Goal: Information Seeking & Learning: Learn about a topic

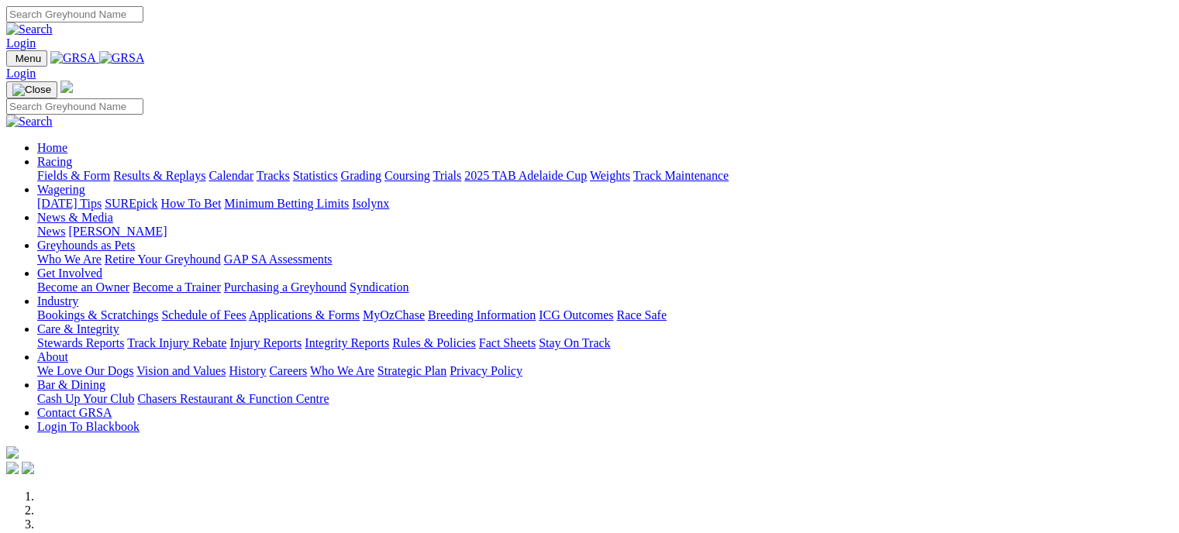
drag, startPoint x: 0, startPoint y: 0, endPoint x: 275, endPoint y: 60, distance: 281.7
click at [72, 155] on link "Racing" at bounding box center [54, 161] width 35 height 13
click at [63, 169] on link "Fields & Form" at bounding box center [73, 175] width 73 height 13
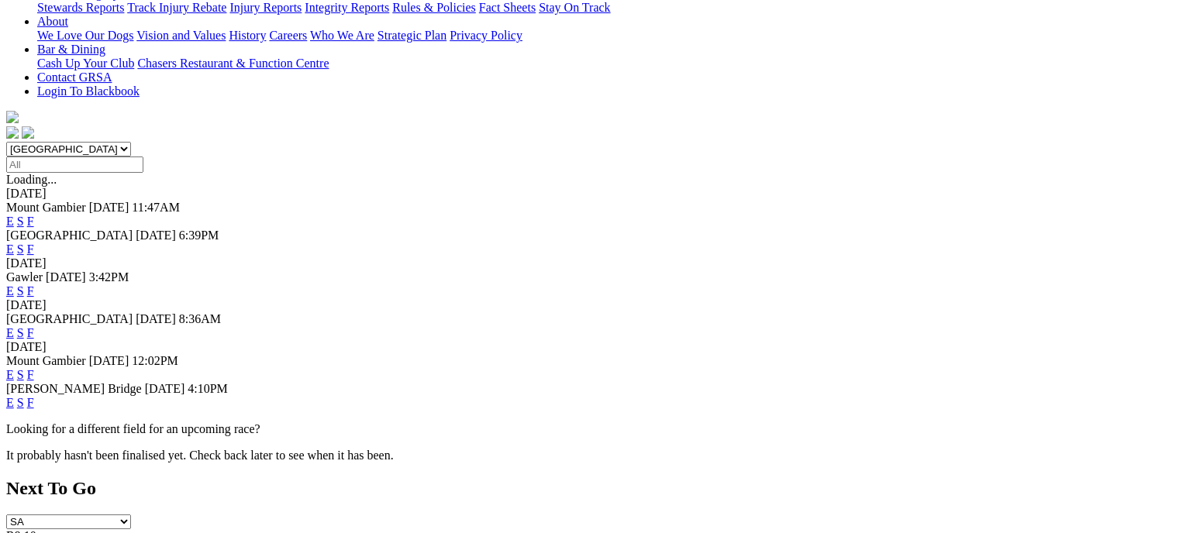
scroll to position [369, 0]
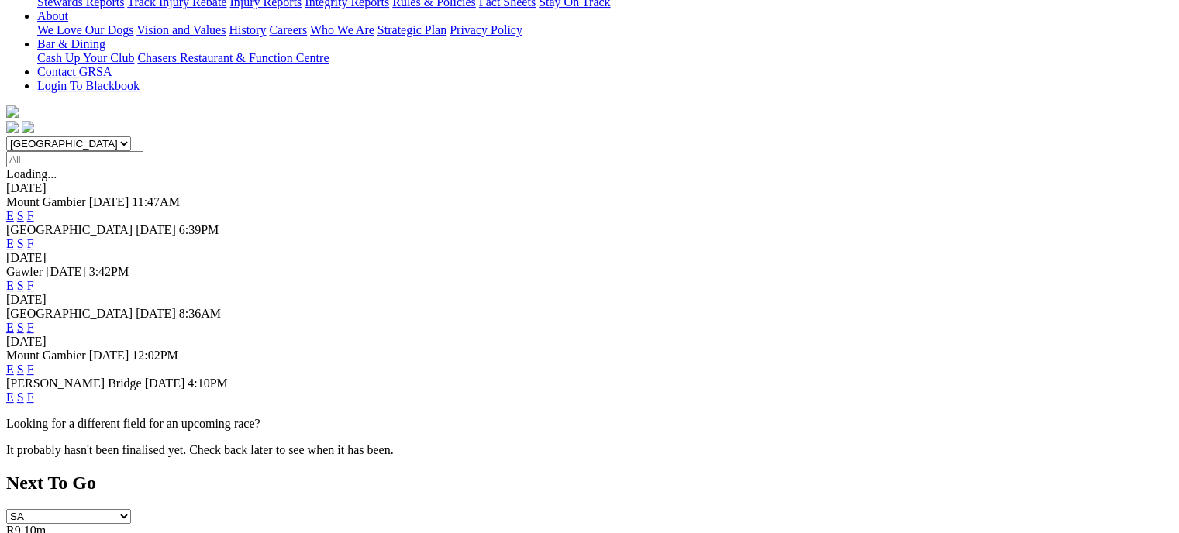
click at [34, 391] on link "F" at bounding box center [30, 397] width 7 height 13
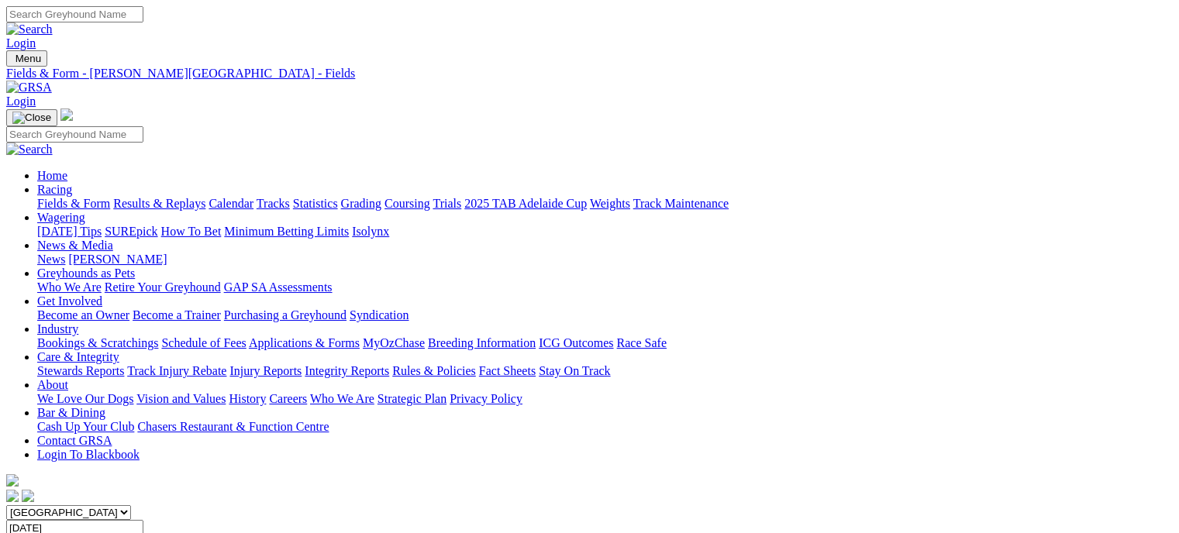
click at [77, 197] on link "Fields & Form" at bounding box center [73, 203] width 73 height 13
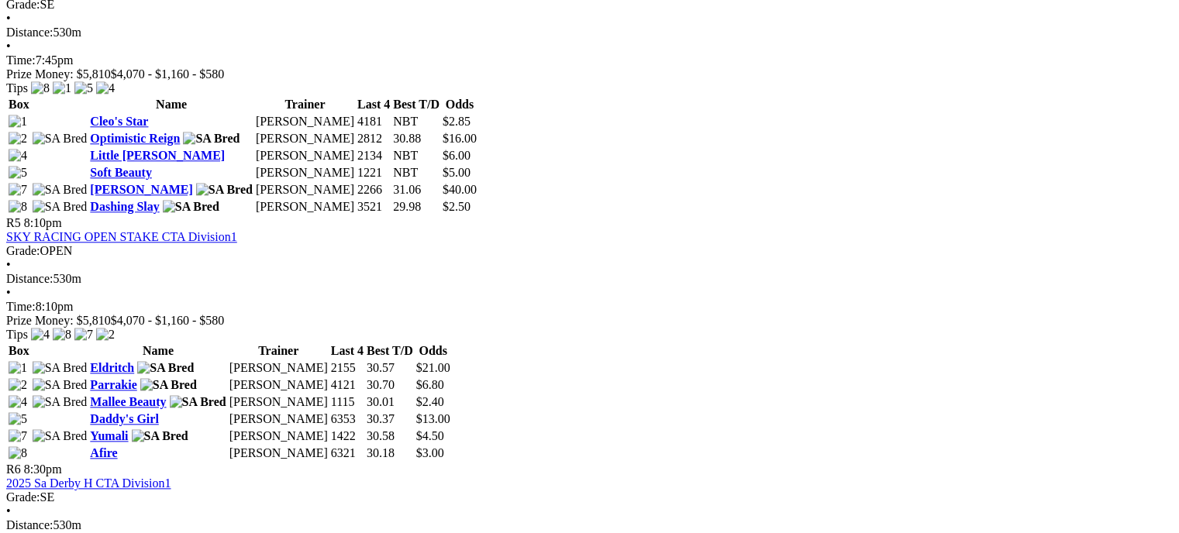
scroll to position [1618, 0]
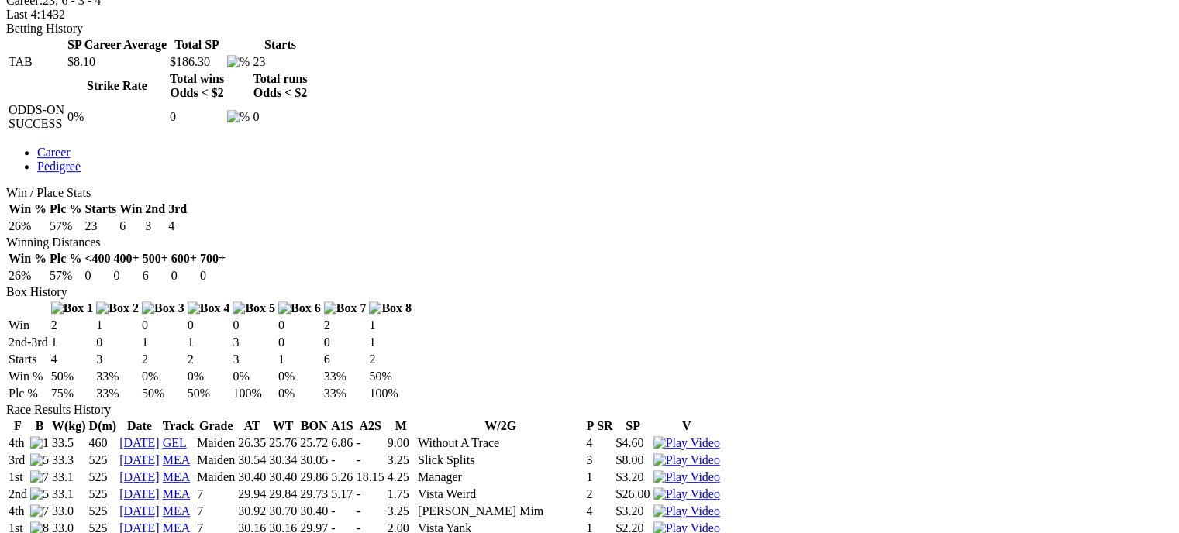
scroll to position [734, 0]
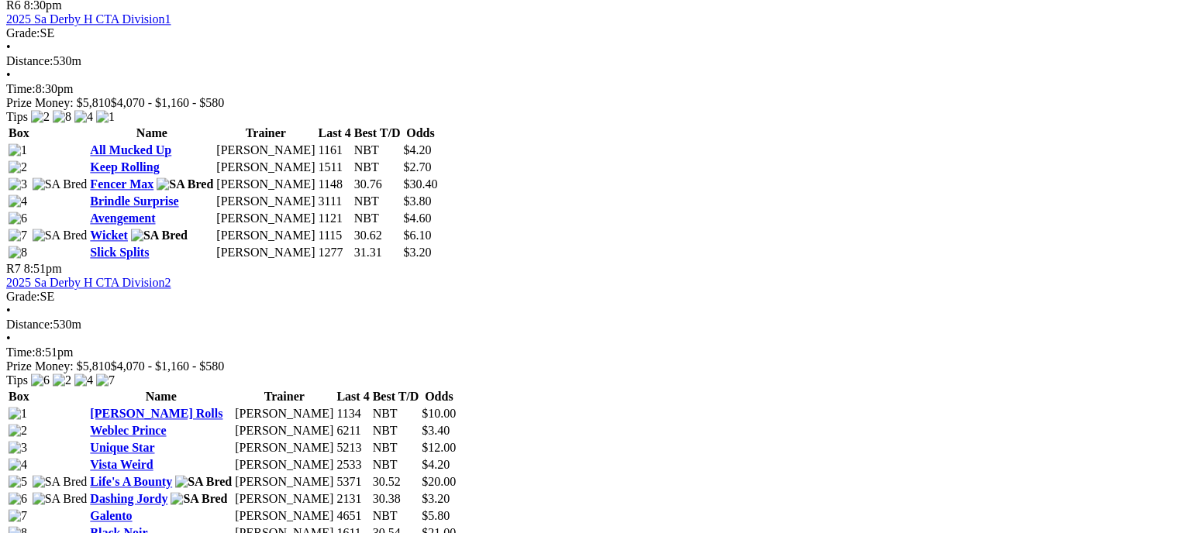
scroll to position [2085, 0]
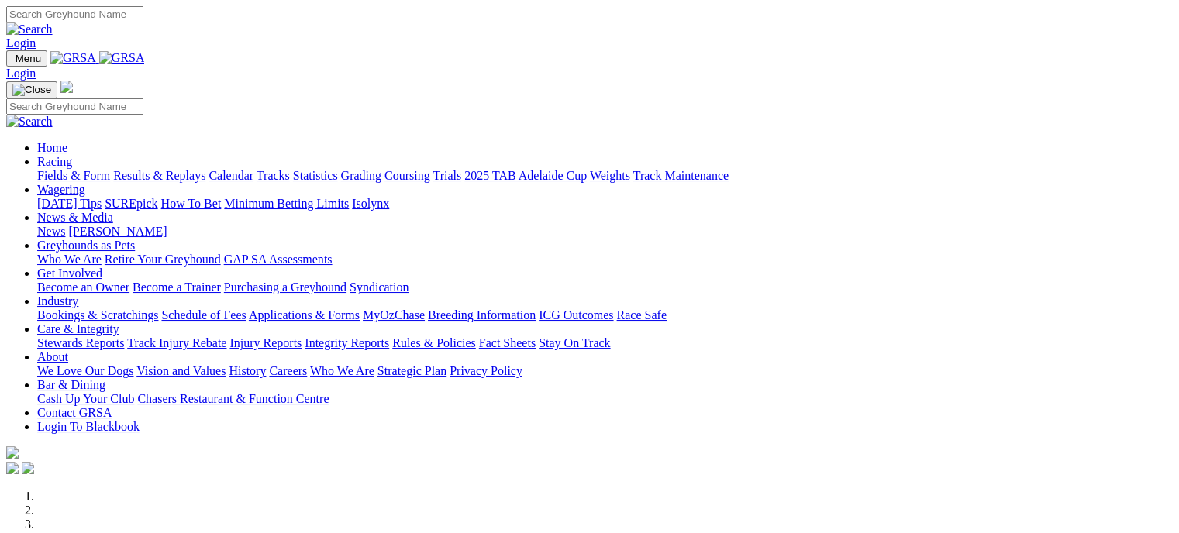
click at [51, 169] on link "Fields & Form" at bounding box center [73, 175] width 73 height 13
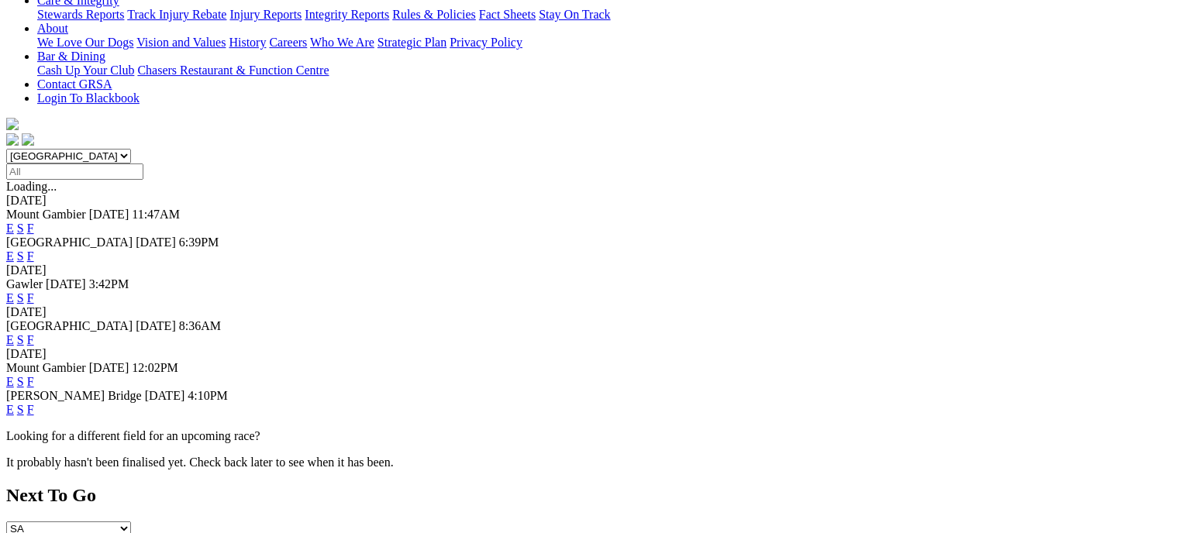
scroll to position [360, 0]
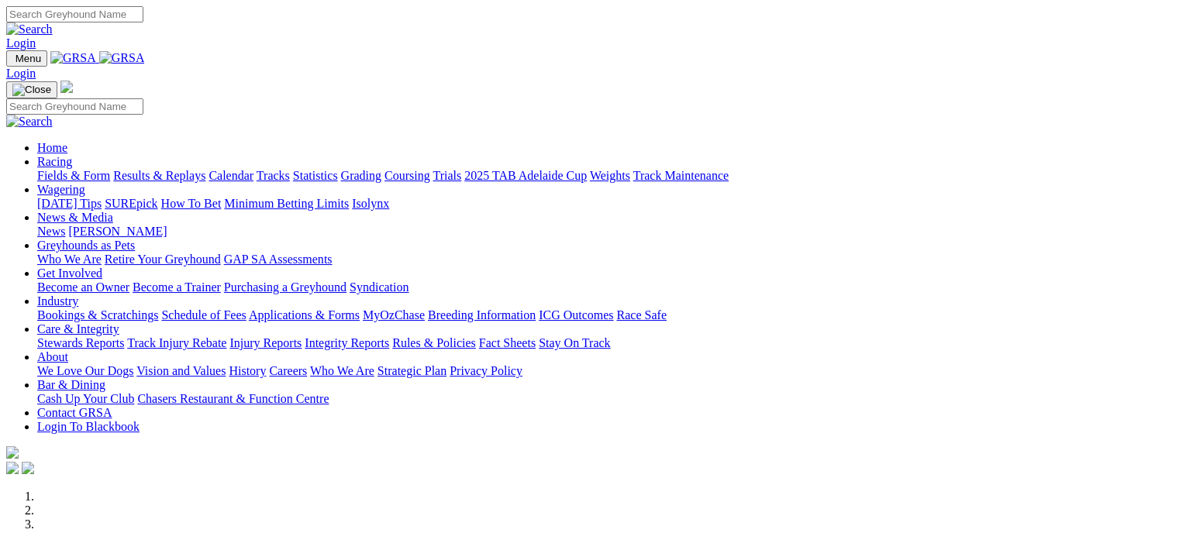
click at [72, 155] on link "Racing" at bounding box center [54, 161] width 35 height 13
click at [57, 169] on link "Fields & Form" at bounding box center [73, 175] width 73 height 13
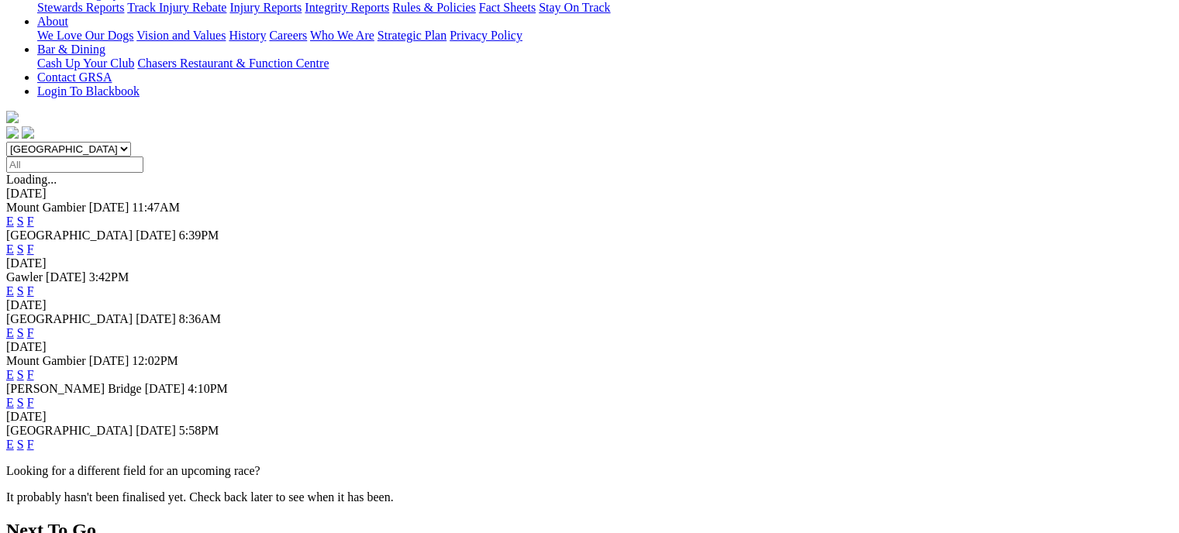
scroll to position [366, 0]
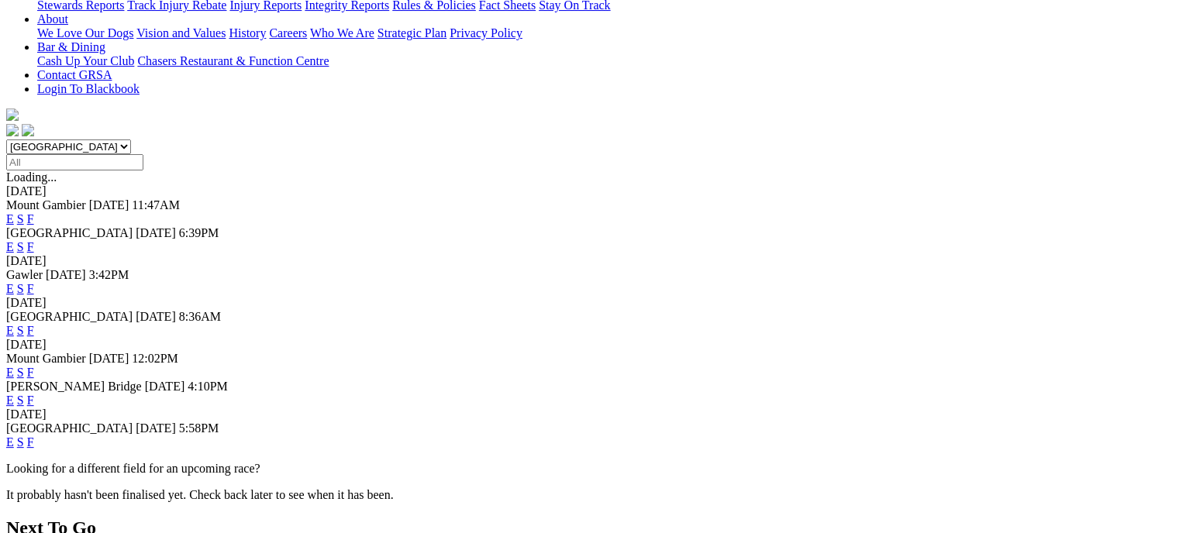
click at [34, 436] on link "F" at bounding box center [30, 442] width 7 height 13
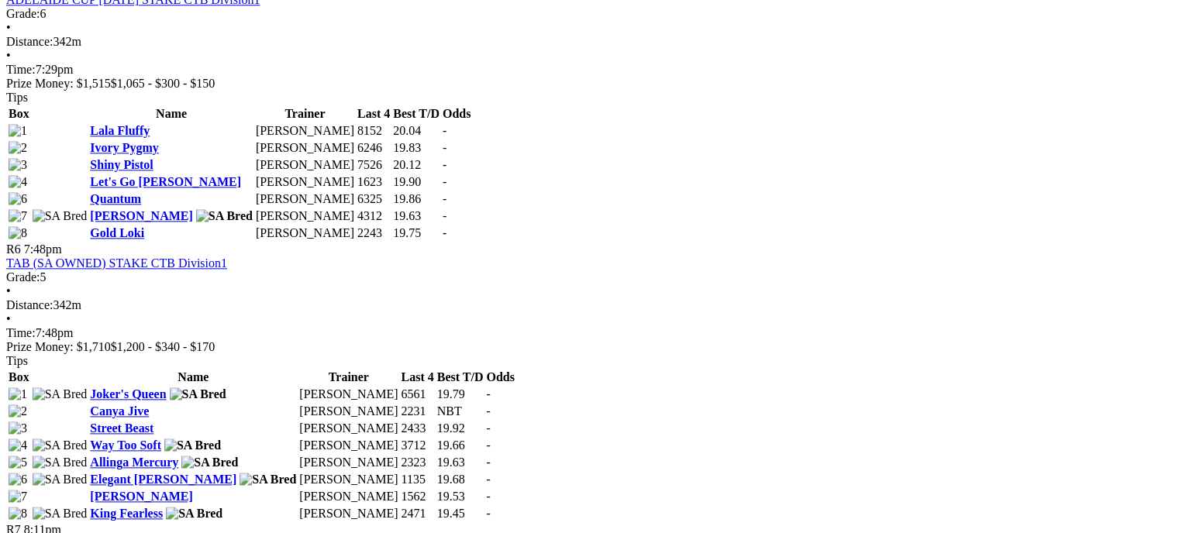
scroll to position [1779, 0]
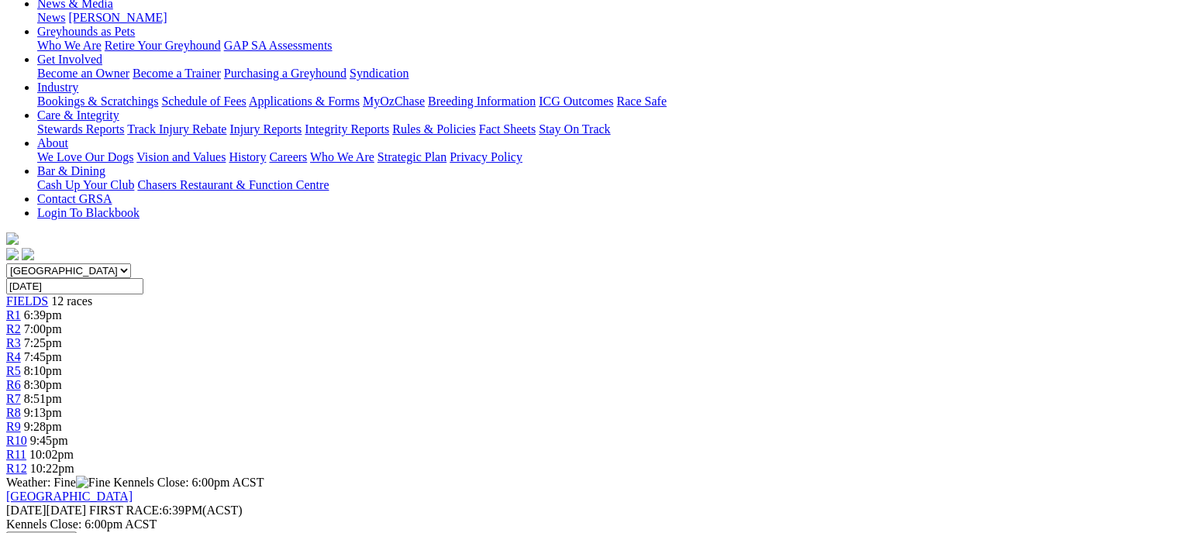
scroll to position [197, 0]
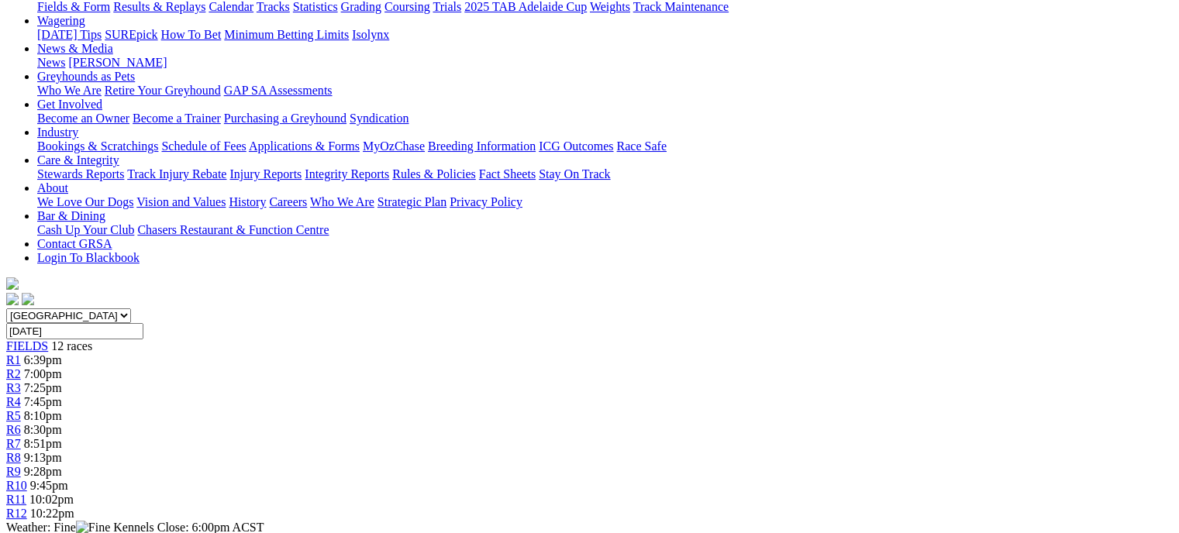
click at [471, 395] on div "R4 7:45pm" at bounding box center [589, 402] width 1166 height 14
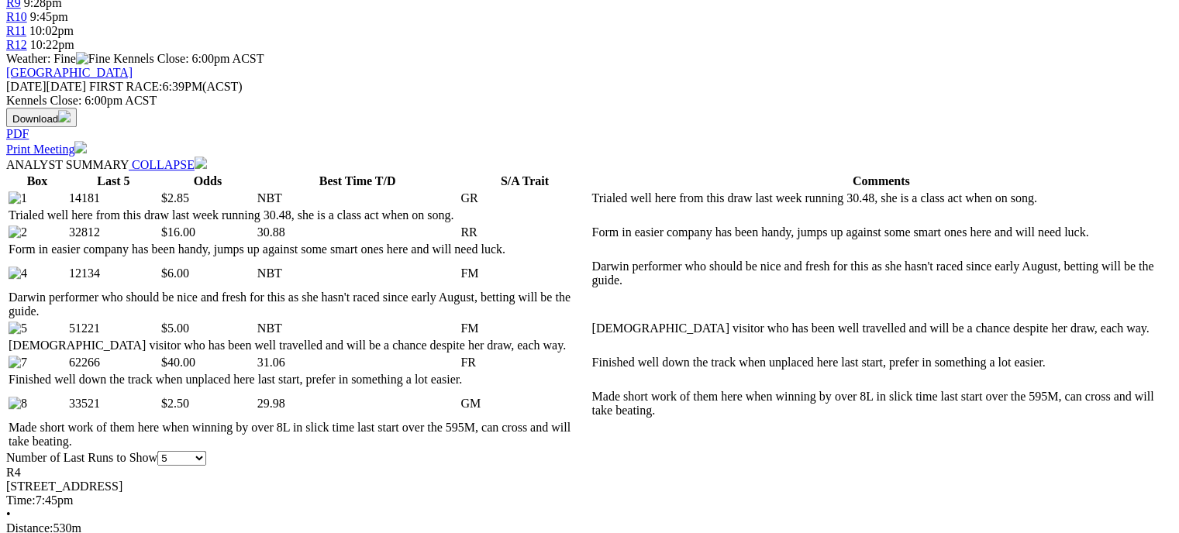
scroll to position [670, 0]
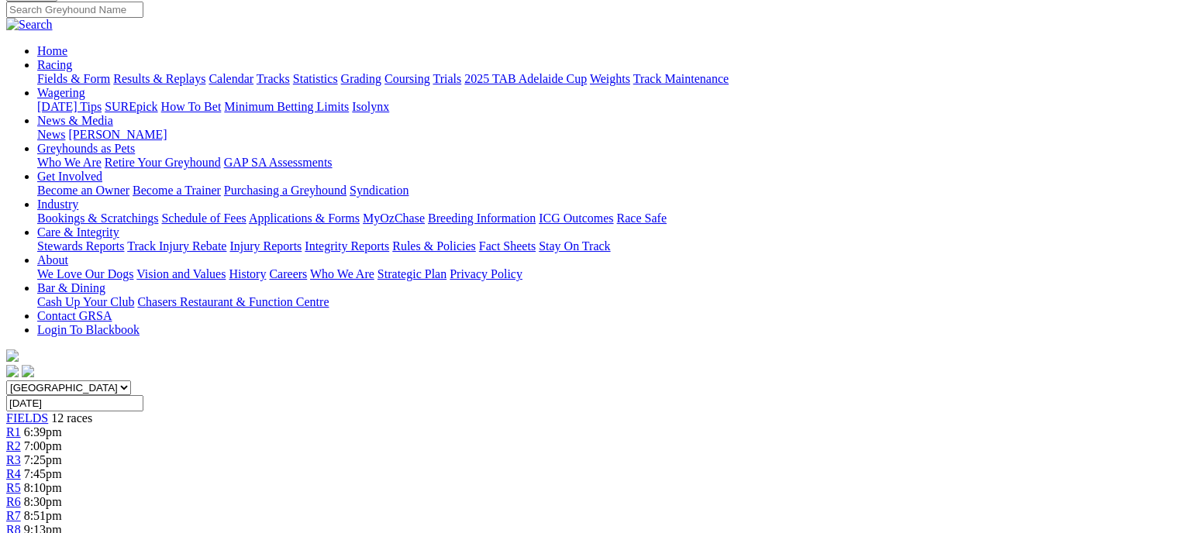
scroll to position [117, 0]
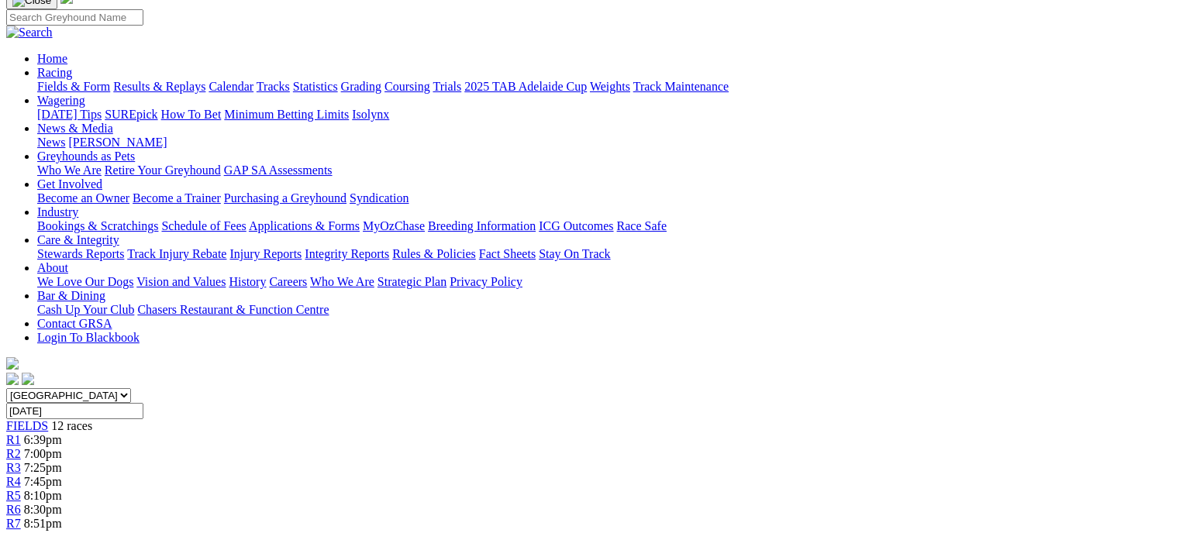
click at [681, 517] on div "R7 8:51pm" at bounding box center [589, 524] width 1166 height 14
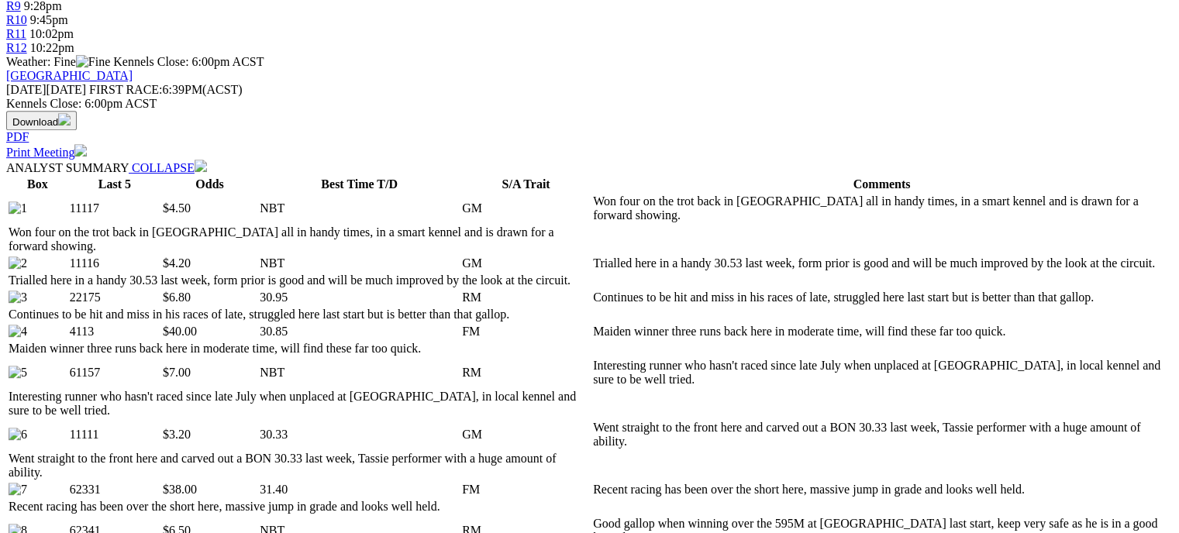
scroll to position [680, 0]
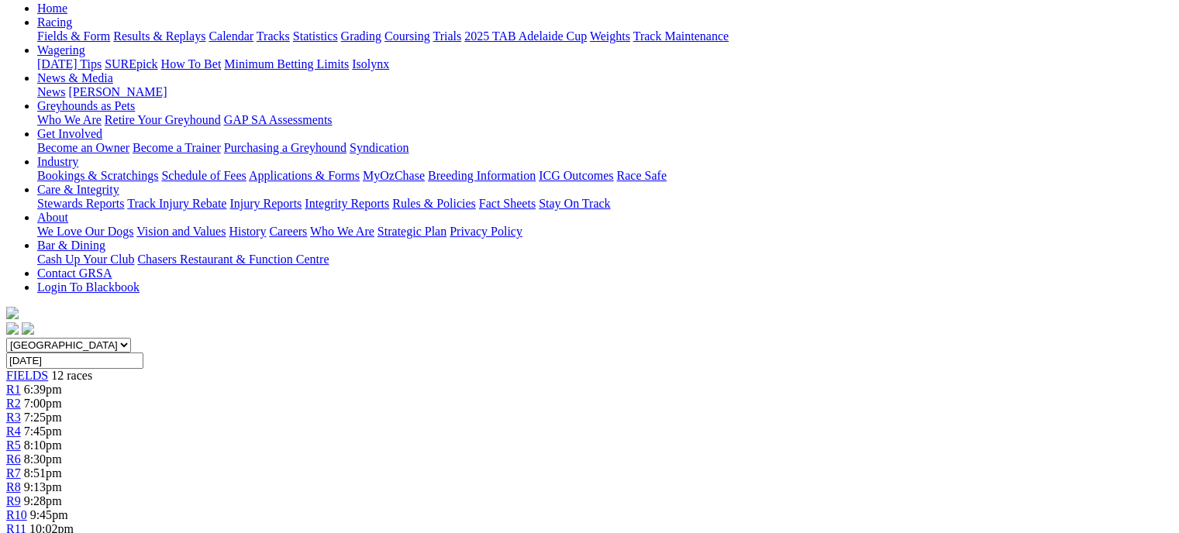
scroll to position [146, 0]
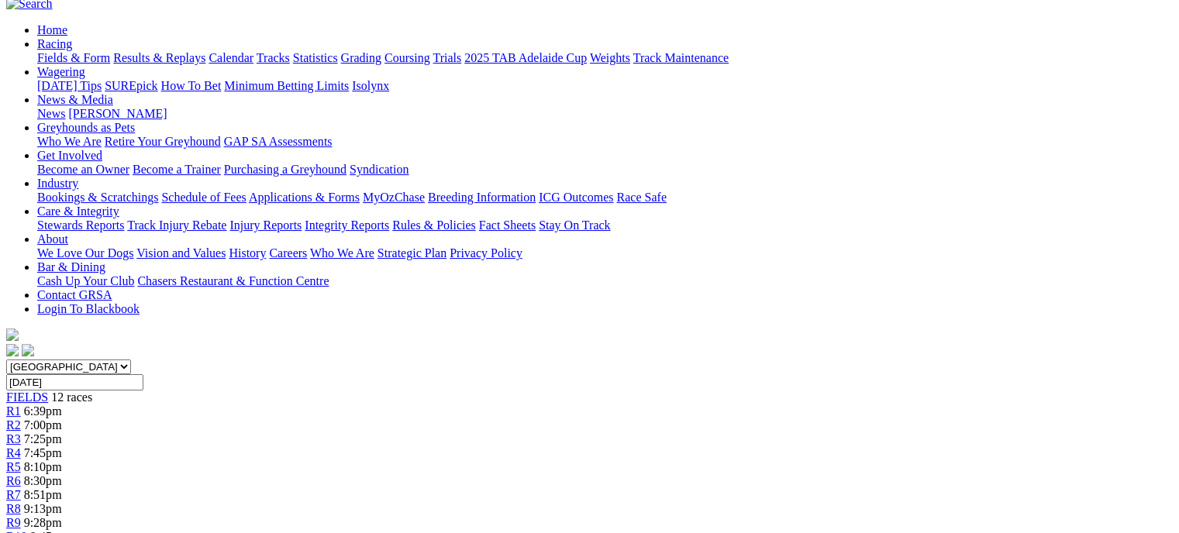
click at [840, 516] on div "R9 9:28pm" at bounding box center [589, 523] width 1166 height 14
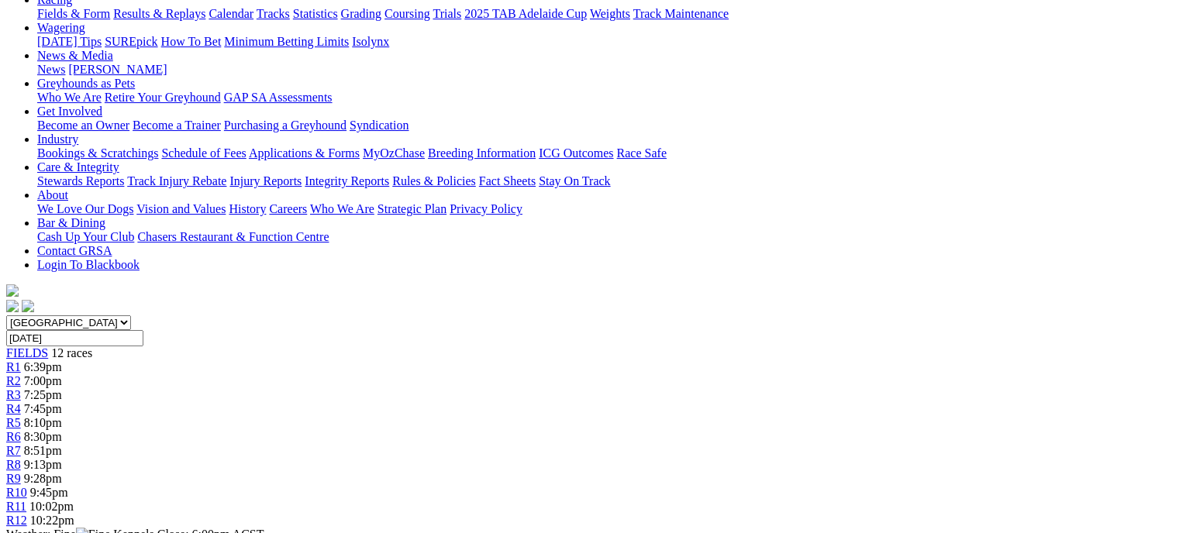
scroll to position [173, 0]
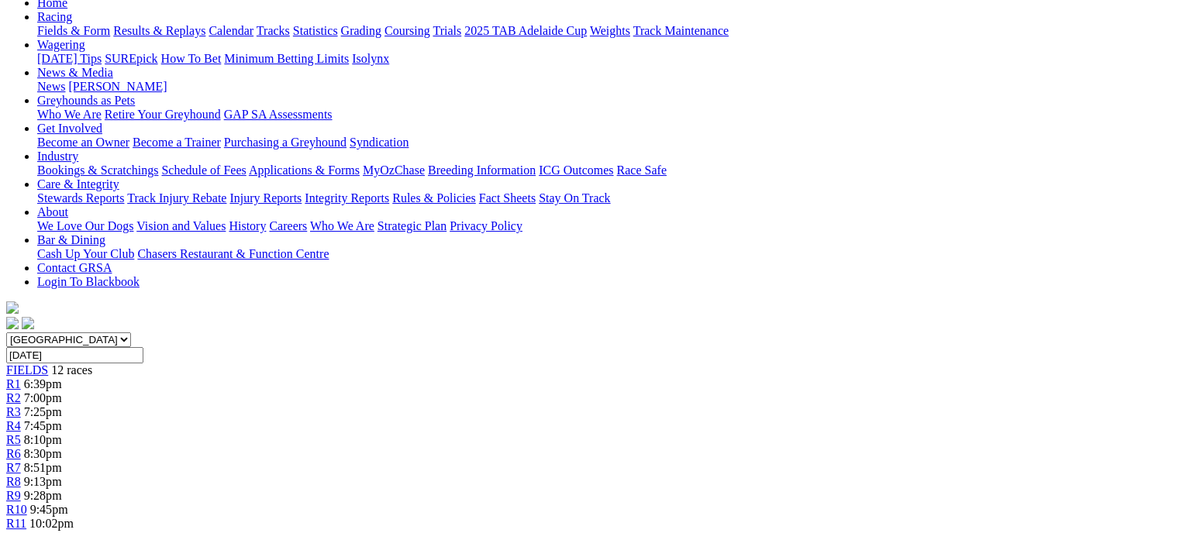
click at [68, 503] on span "9:45pm" at bounding box center [49, 509] width 38 height 13
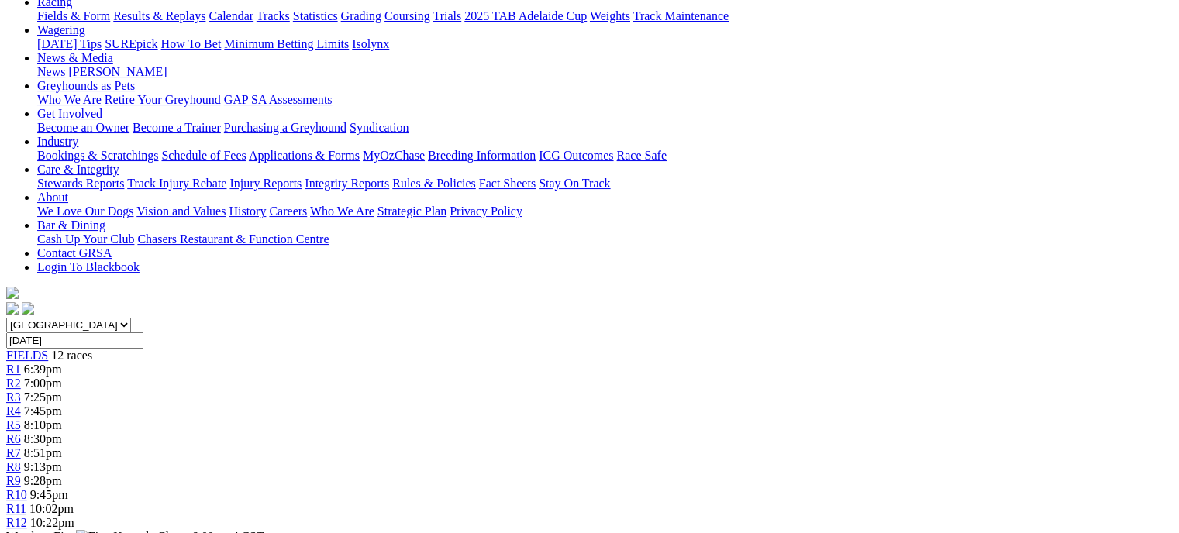
scroll to position [184, 0]
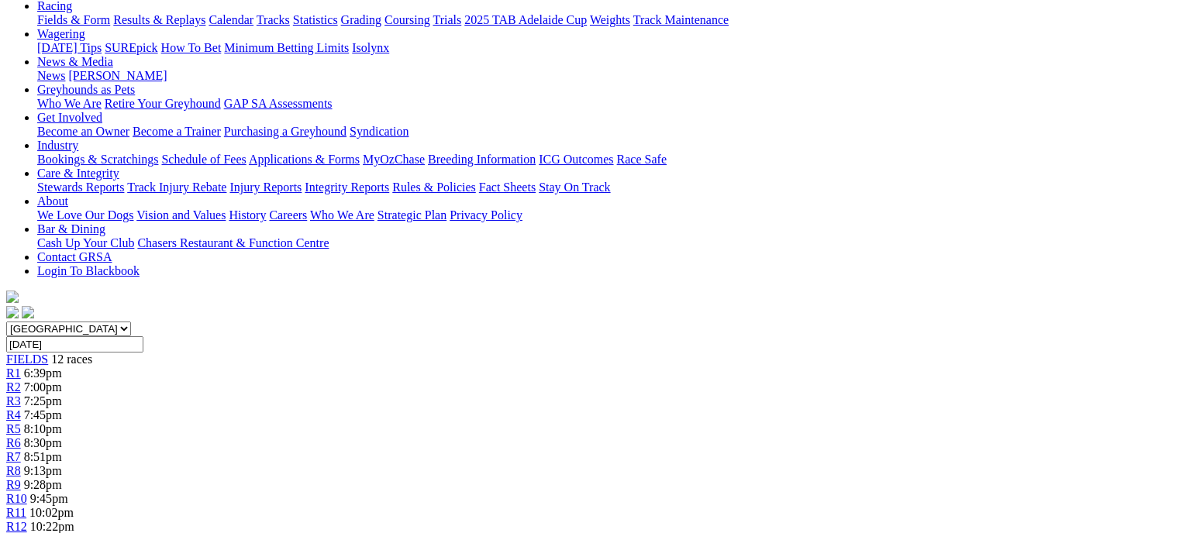
click at [26, 506] on link "R11" at bounding box center [16, 512] width 20 height 13
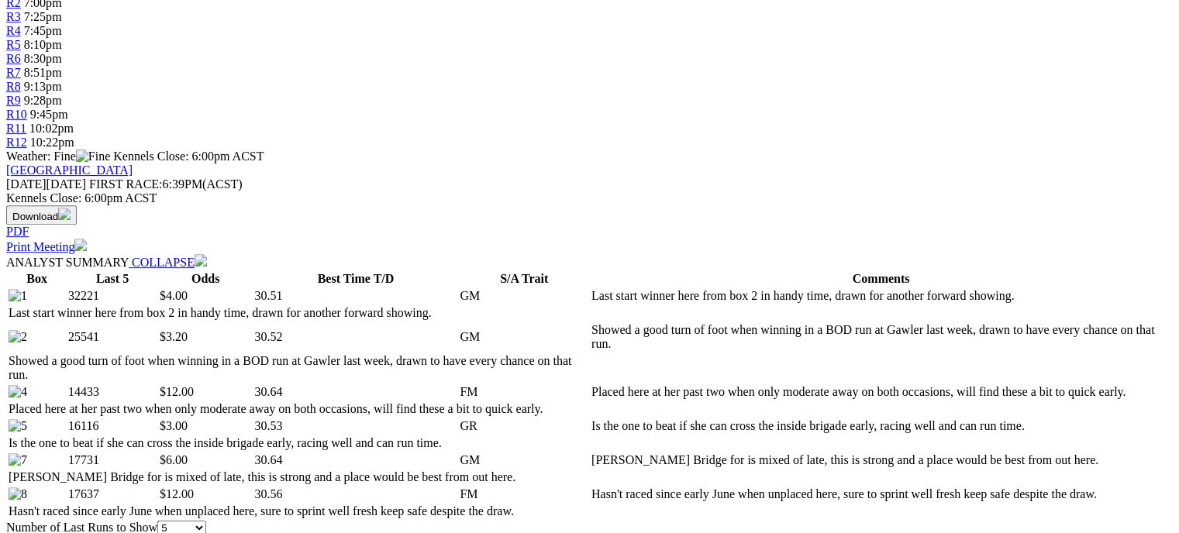
scroll to position [576, 0]
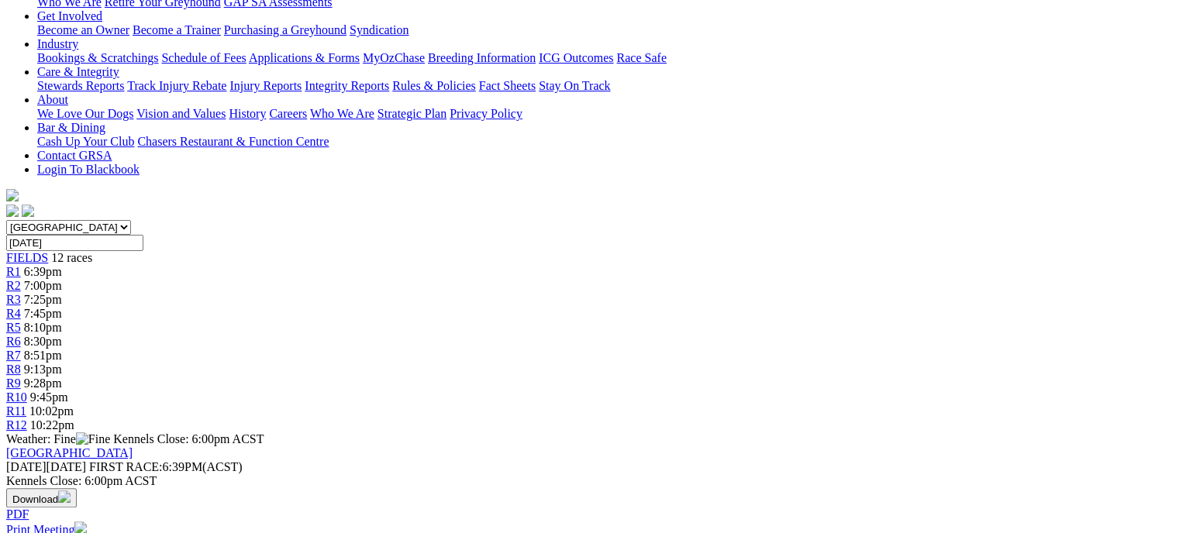
scroll to position [0, 0]
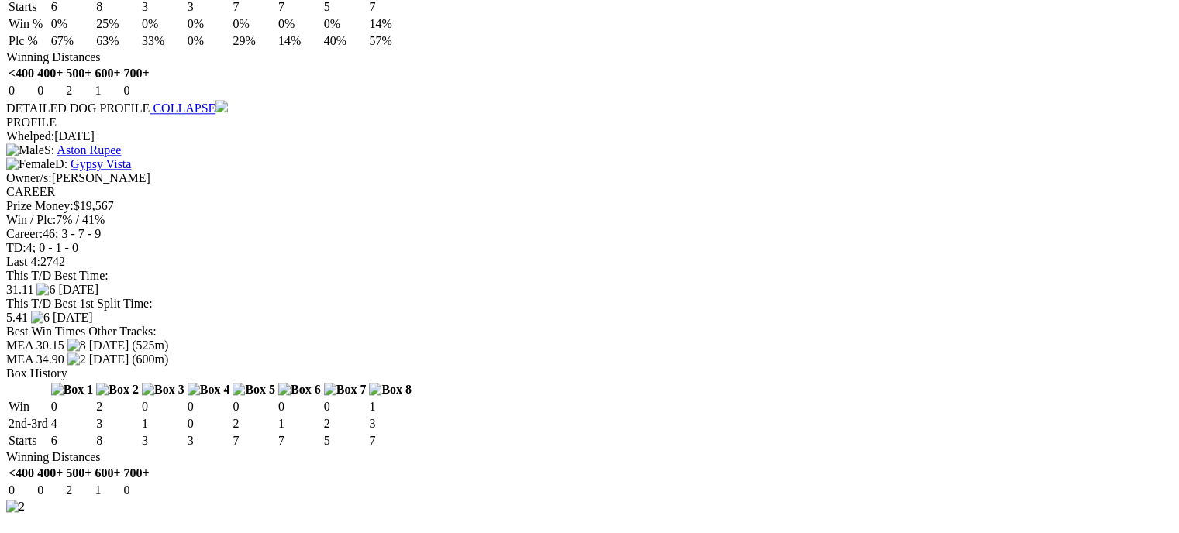
scroll to position [1837, 0]
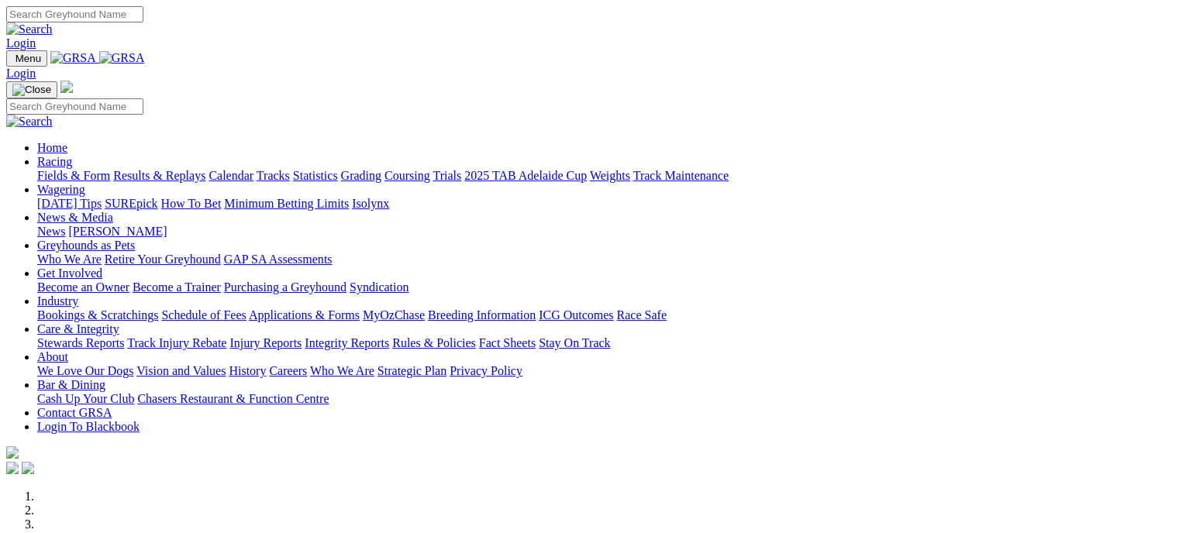
click at [62, 169] on link "Fields & Form" at bounding box center [73, 175] width 73 height 13
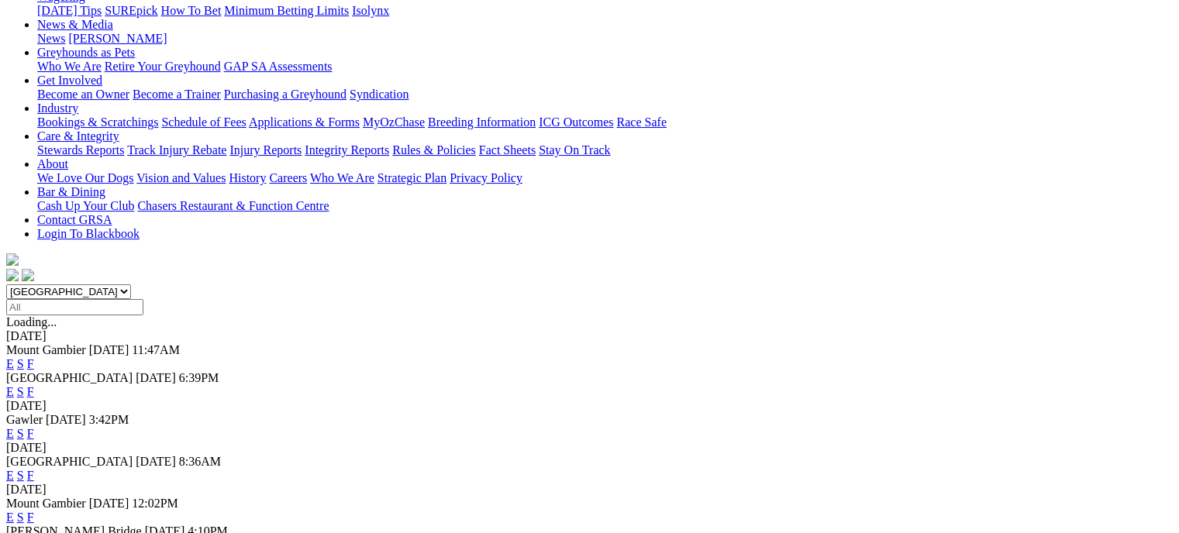
scroll to position [208, 0]
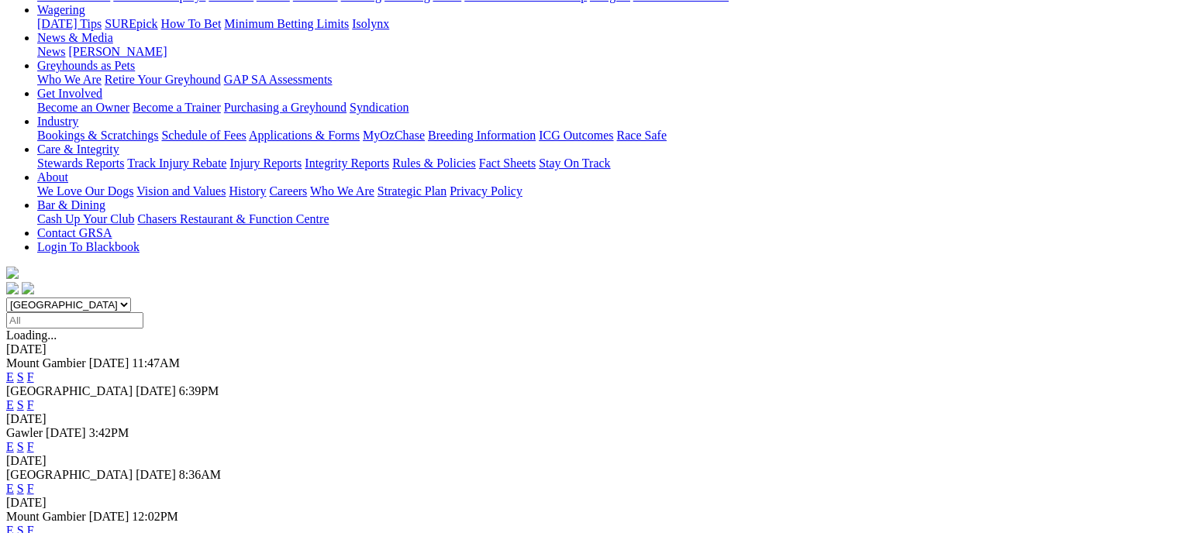
click at [34, 398] on link "F" at bounding box center [30, 404] width 7 height 13
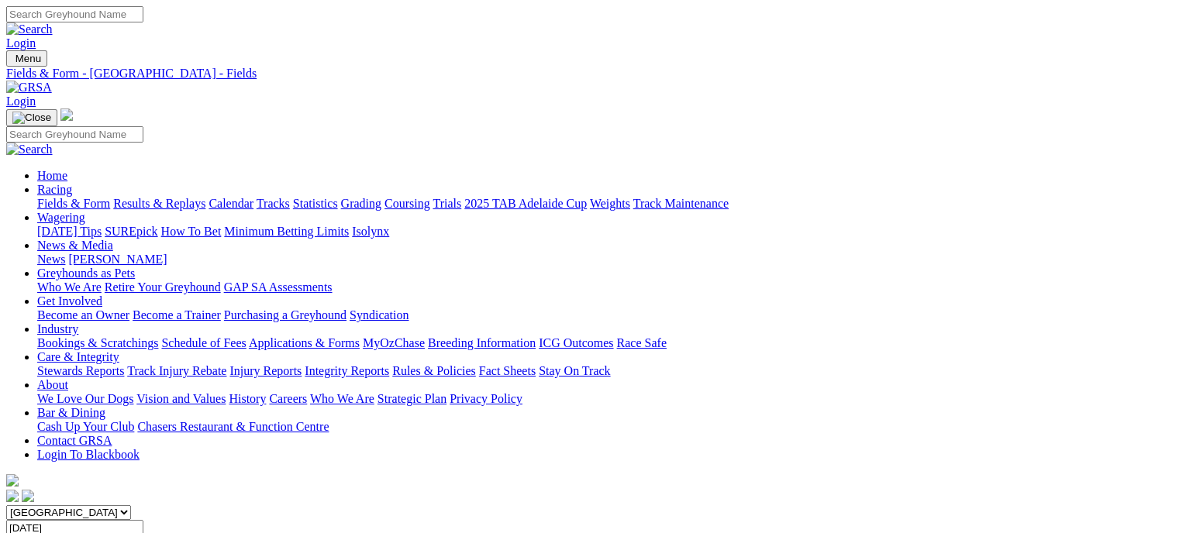
click at [338, 197] on link "Statistics" at bounding box center [315, 203] width 45 height 13
type input "WILPENA"
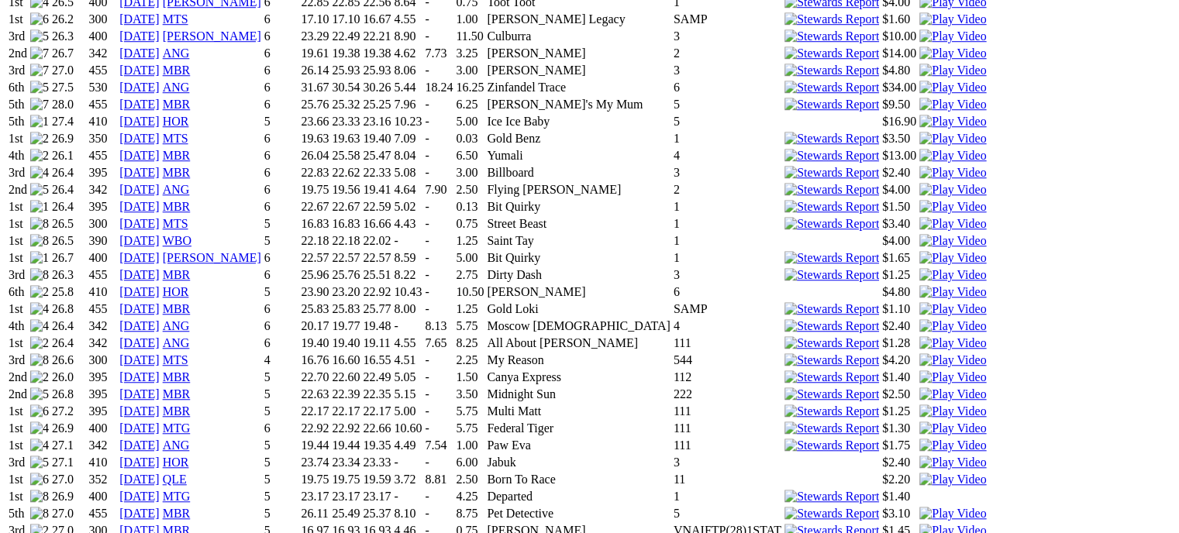
scroll to position [1209, 0]
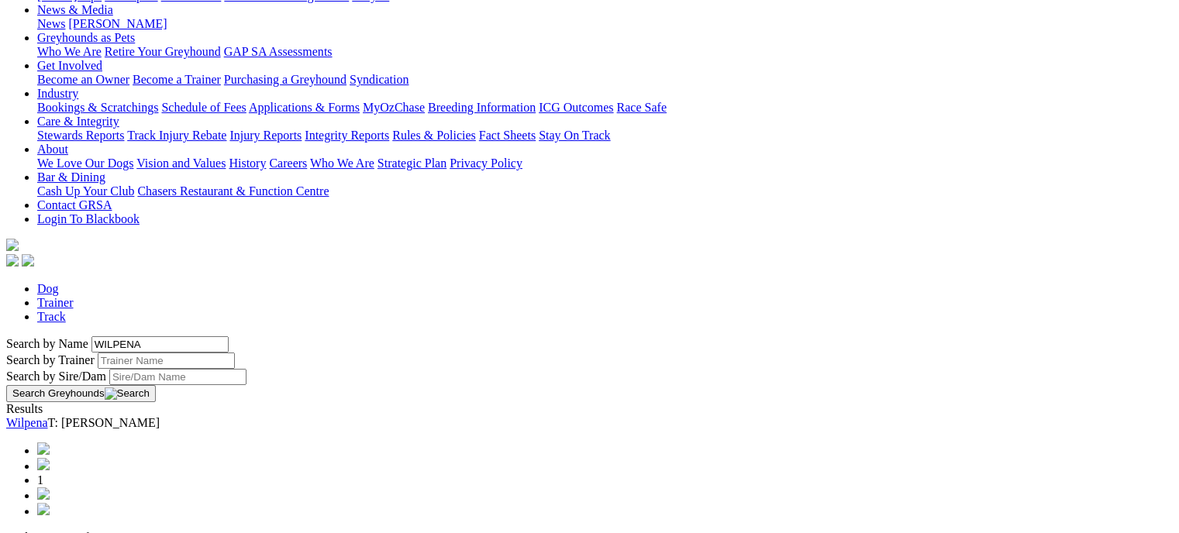
scroll to position [252, 0]
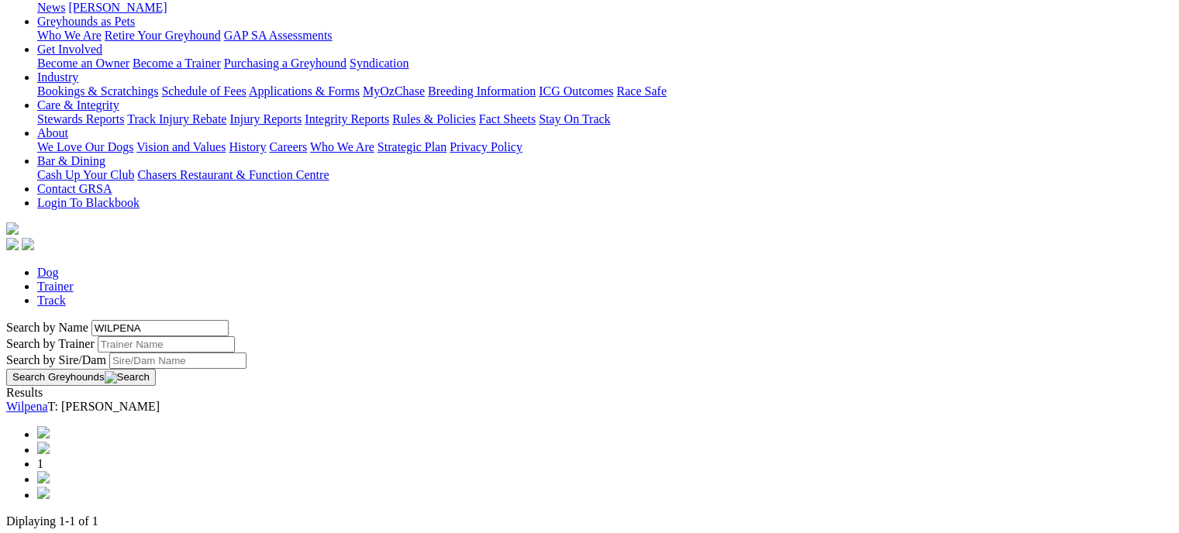
click at [48, 400] on link "Wilpena" at bounding box center [27, 406] width 42 height 13
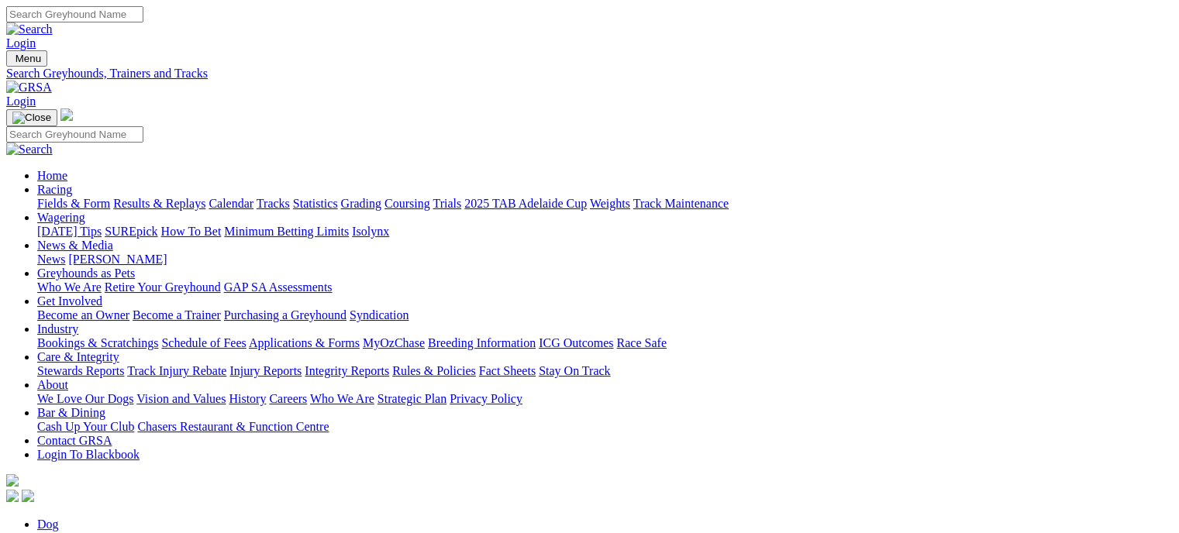
click at [253, 197] on link "Calendar" at bounding box center [230, 203] width 45 height 13
click at [338, 197] on link "Statistics" at bounding box center [315, 203] width 45 height 13
type input "elegant ember"
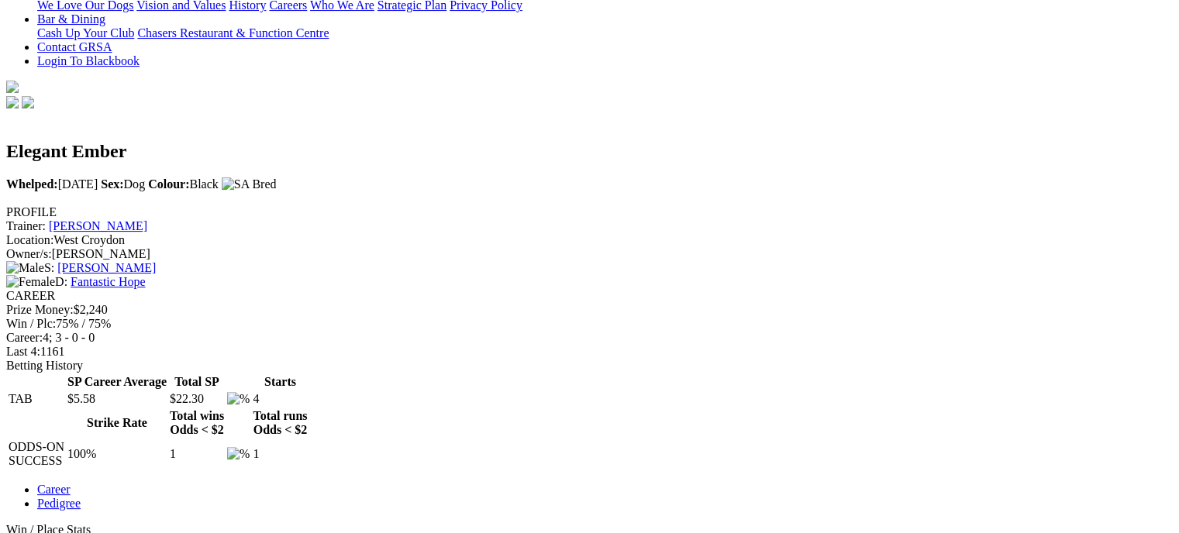
scroll to position [442, 0]
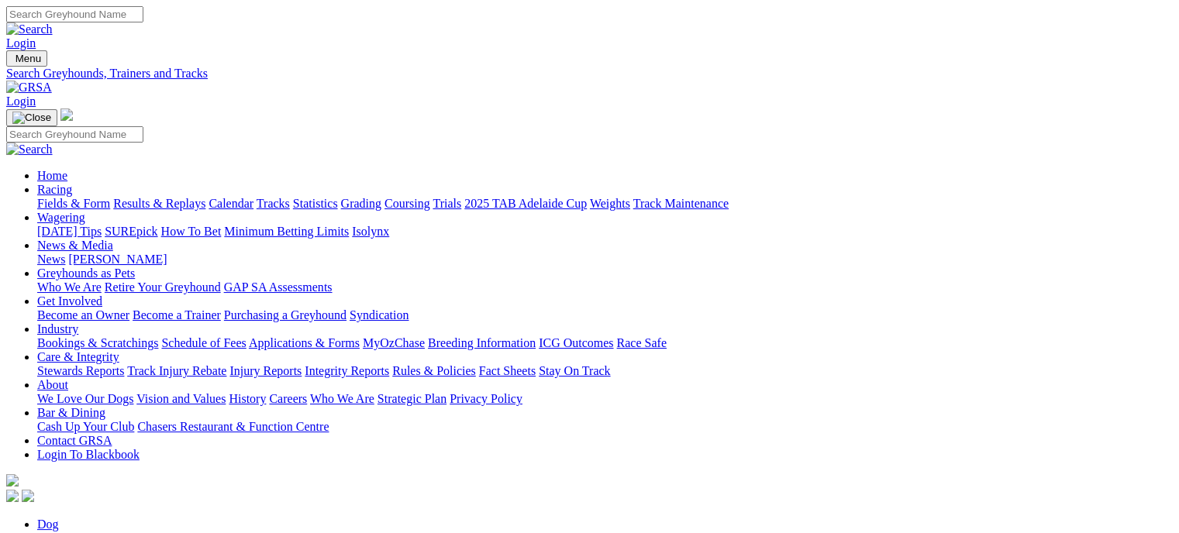
click at [253, 197] on link "Calendar" at bounding box center [230, 203] width 45 height 13
click at [113, 239] on link "News & Media" at bounding box center [75, 245] width 76 height 13
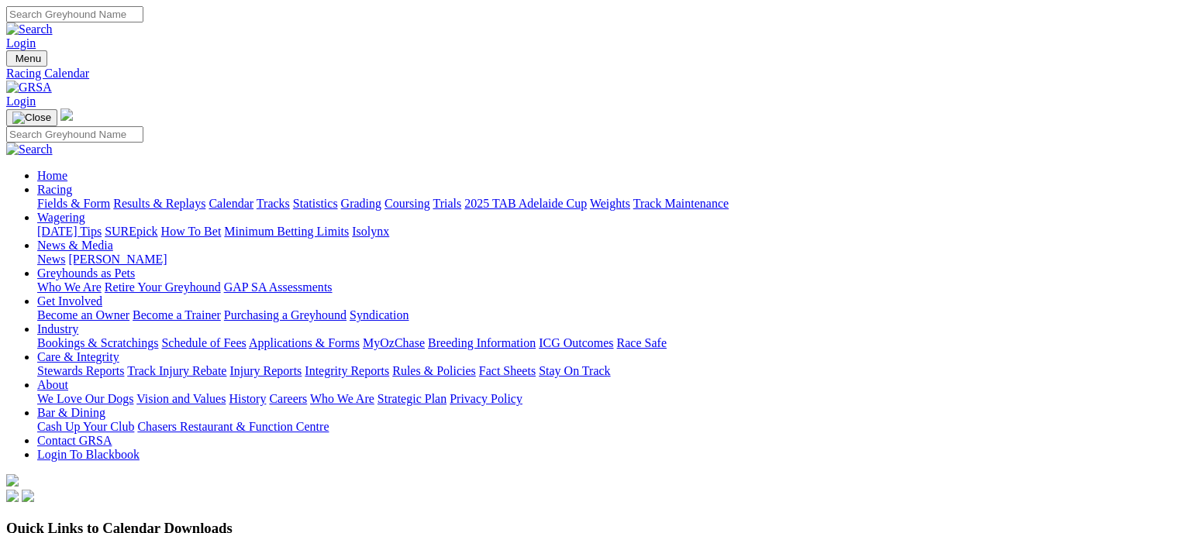
click at [167, 253] on link "[PERSON_NAME]" at bounding box center [117, 259] width 98 height 13
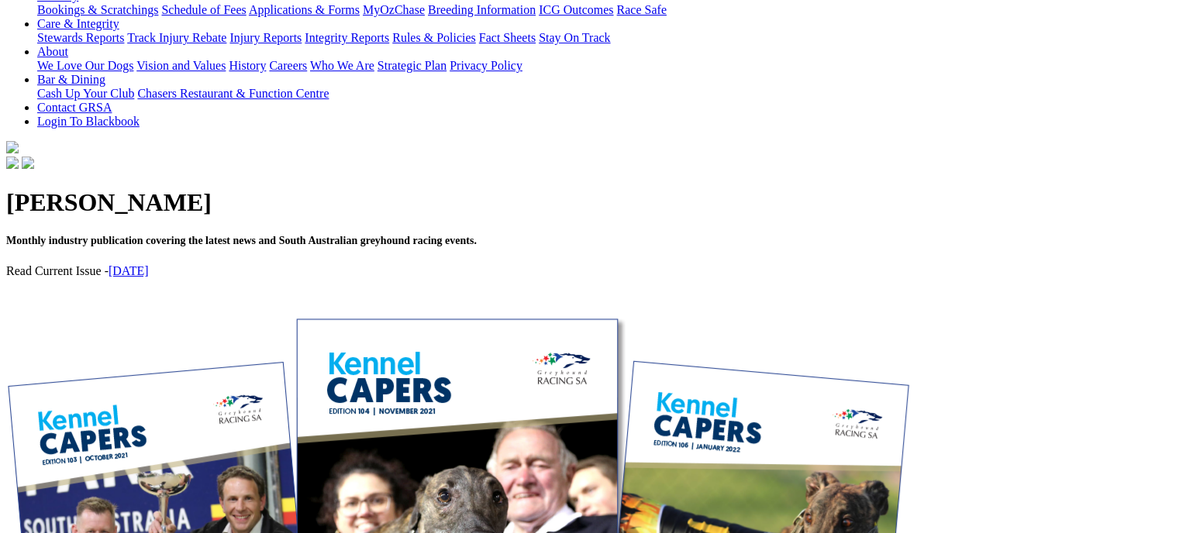
scroll to position [461, 0]
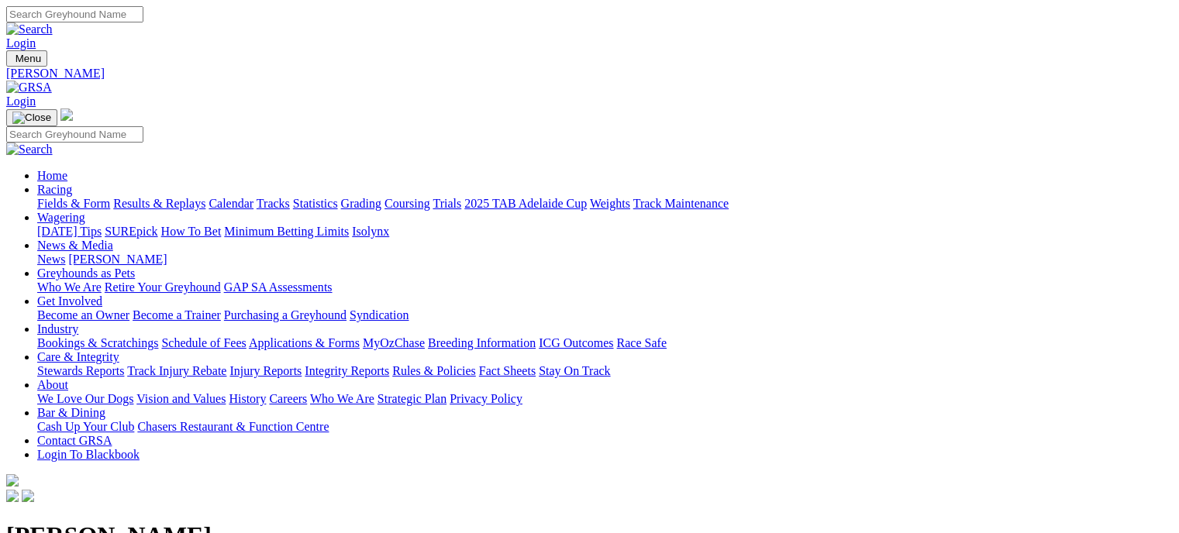
click at [338, 197] on link "Statistics" at bounding box center [315, 203] width 45 height 13
type input "elegant ember"
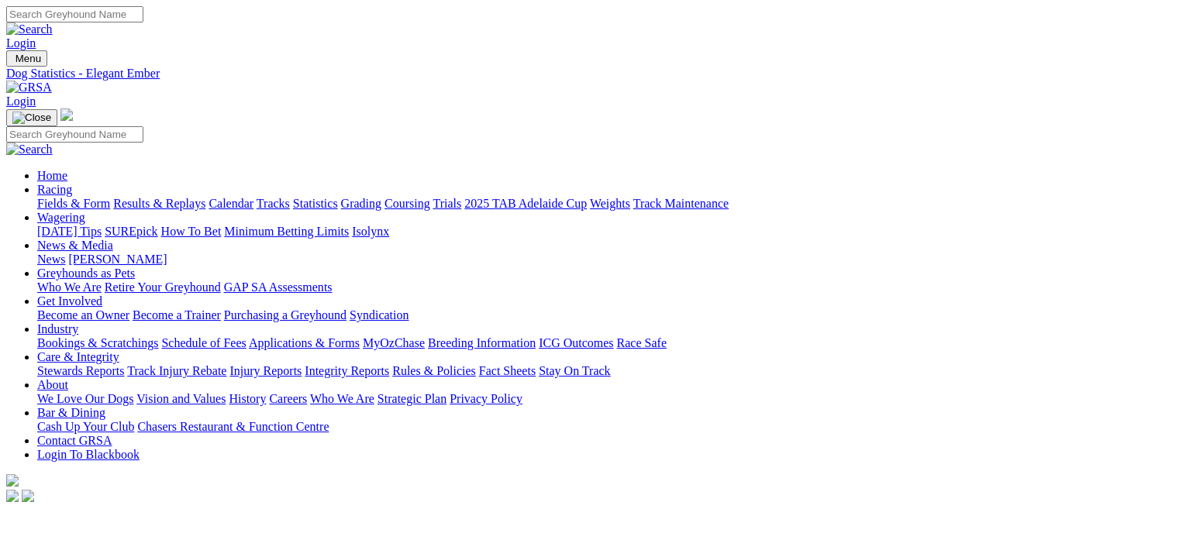
click at [78, 322] on link "Industry" at bounding box center [57, 328] width 41 height 13
click at [158, 336] on link "Bookings & Scratchings" at bounding box center [97, 342] width 121 height 13
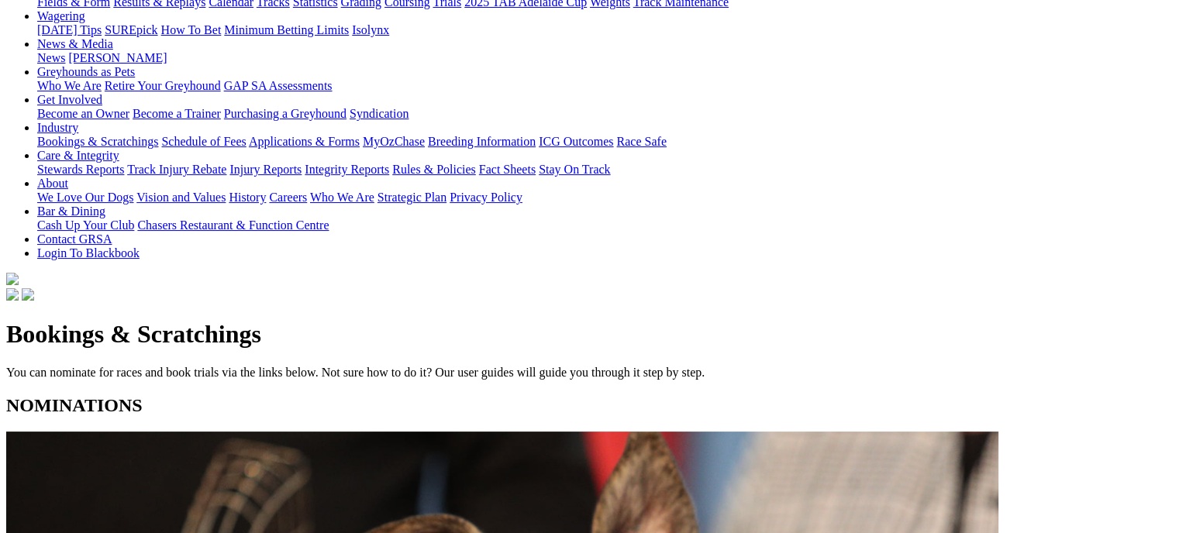
scroll to position [205, 0]
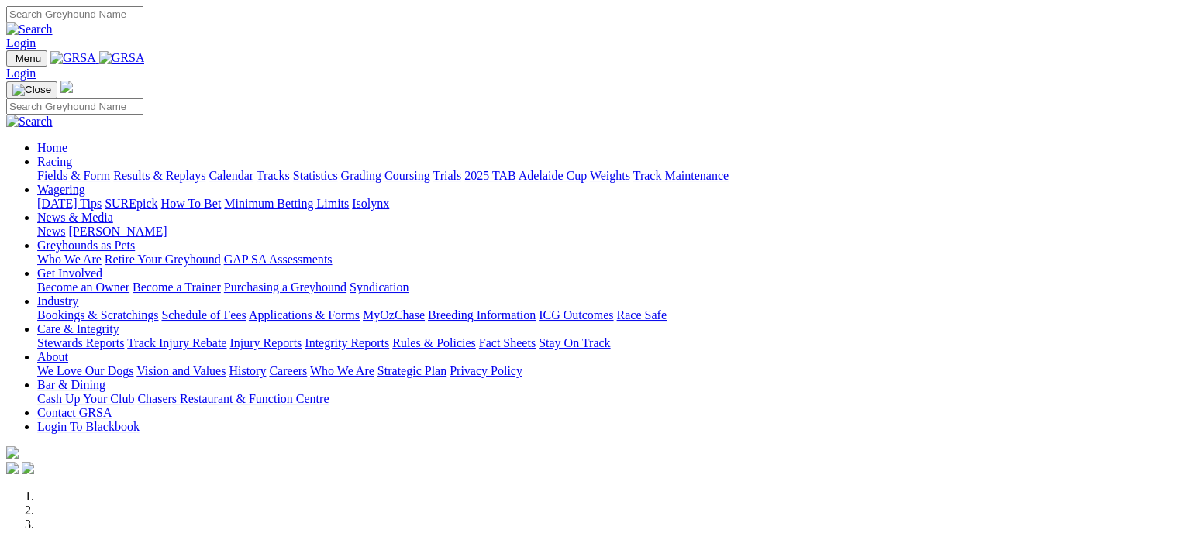
click at [72, 155] on link "Racing" at bounding box center [54, 161] width 35 height 13
click at [67, 169] on link "Fields & Form" at bounding box center [73, 175] width 73 height 13
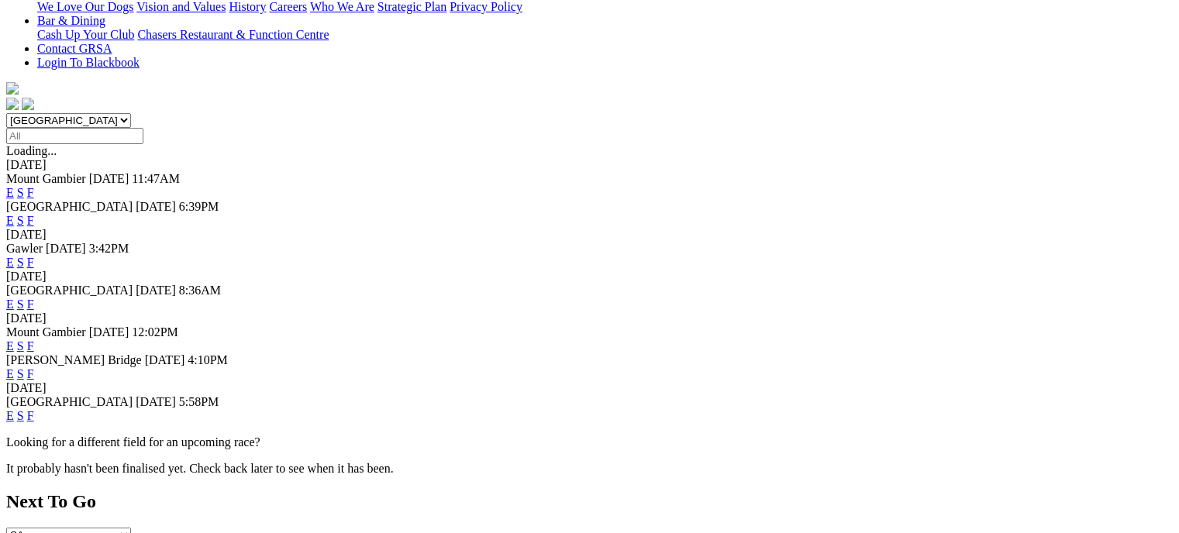
scroll to position [427, 0]
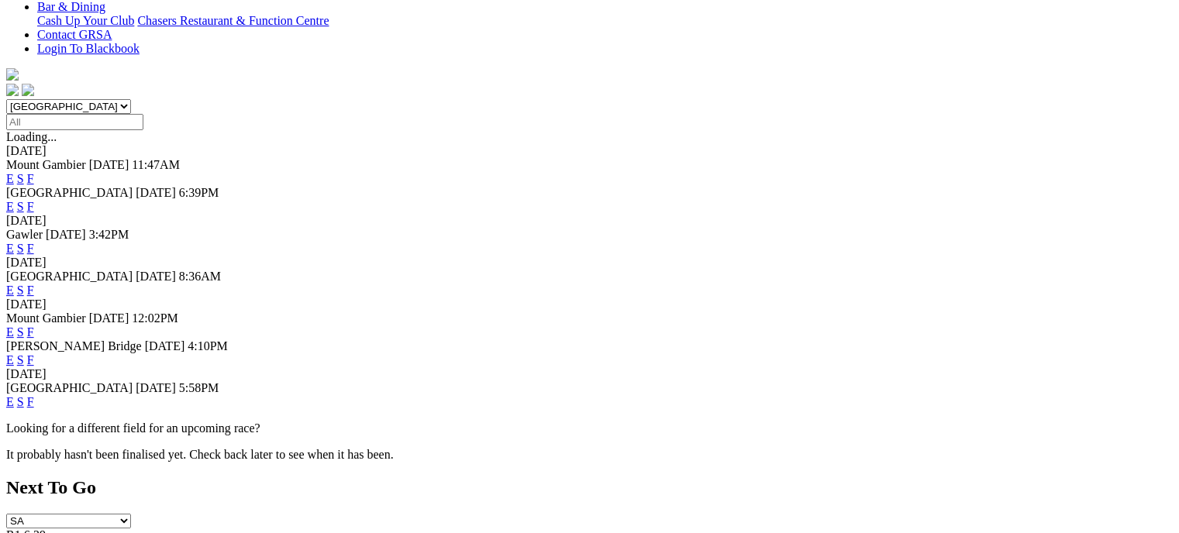
scroll to position [408, 0]
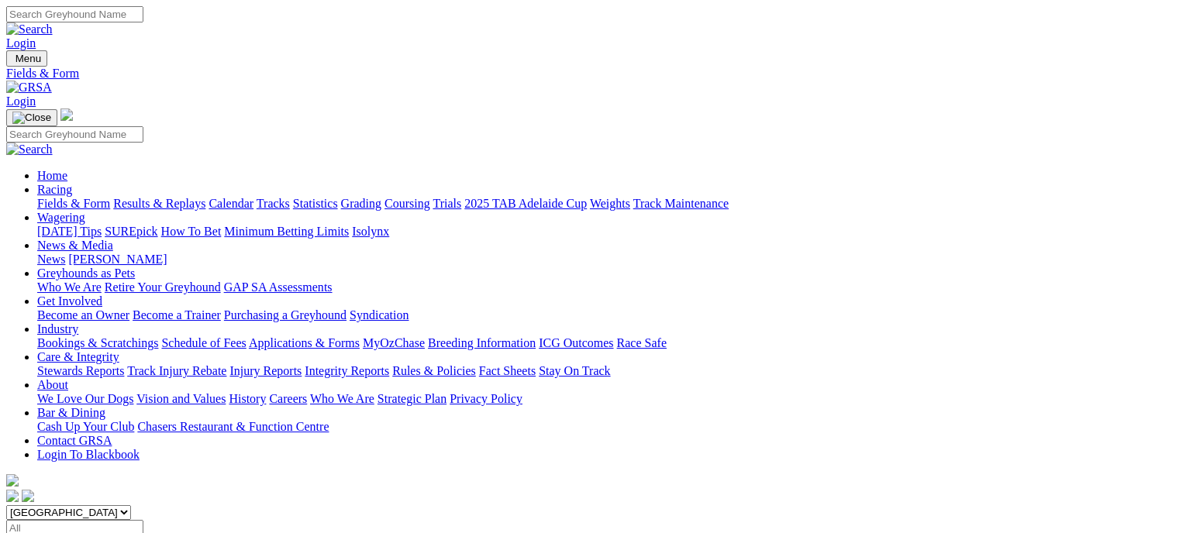
click at [338, 197] on link "Statistics" at bounding box center [315, 203] width 45 height 13
type input "[PERSON_NAME]"
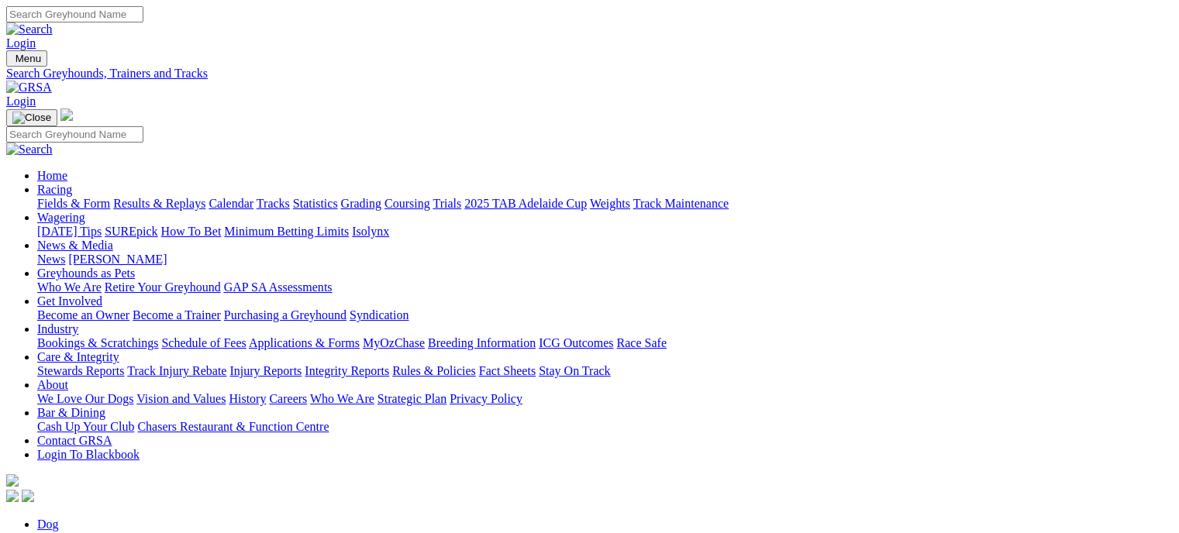
drag, startPoint x: 123, startPoint y: 270, endPoint x: 180, endPoint y: 272, distance: 56.6
drag, startPoint x: 155, startPoint y: 269, endPoint x: 93, endPoint y: 280, distance: 62.9
type input "sailaway buddy"
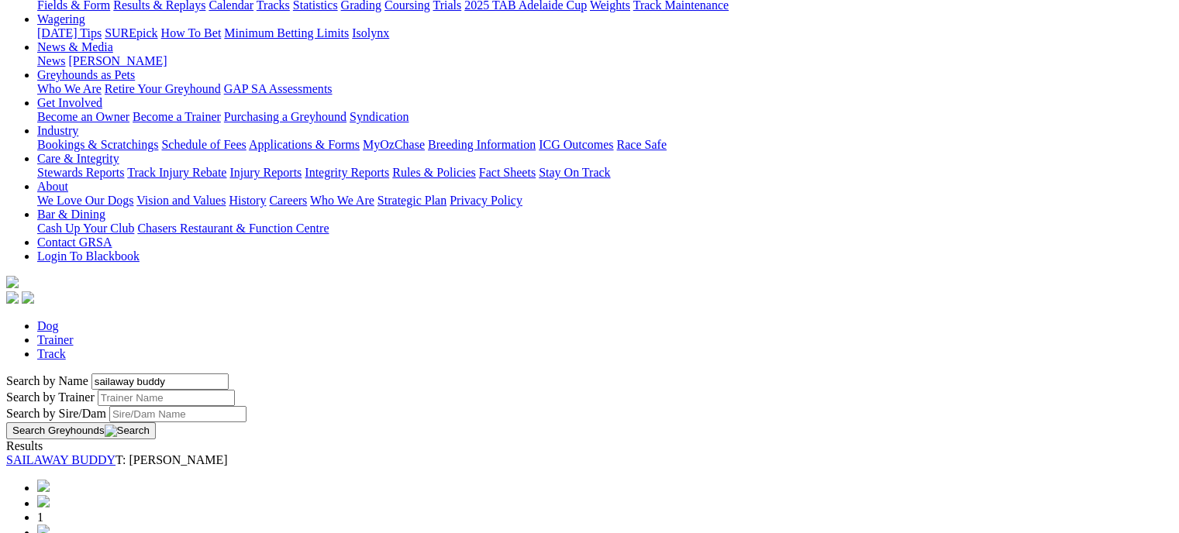
scroll to position [174, 0]
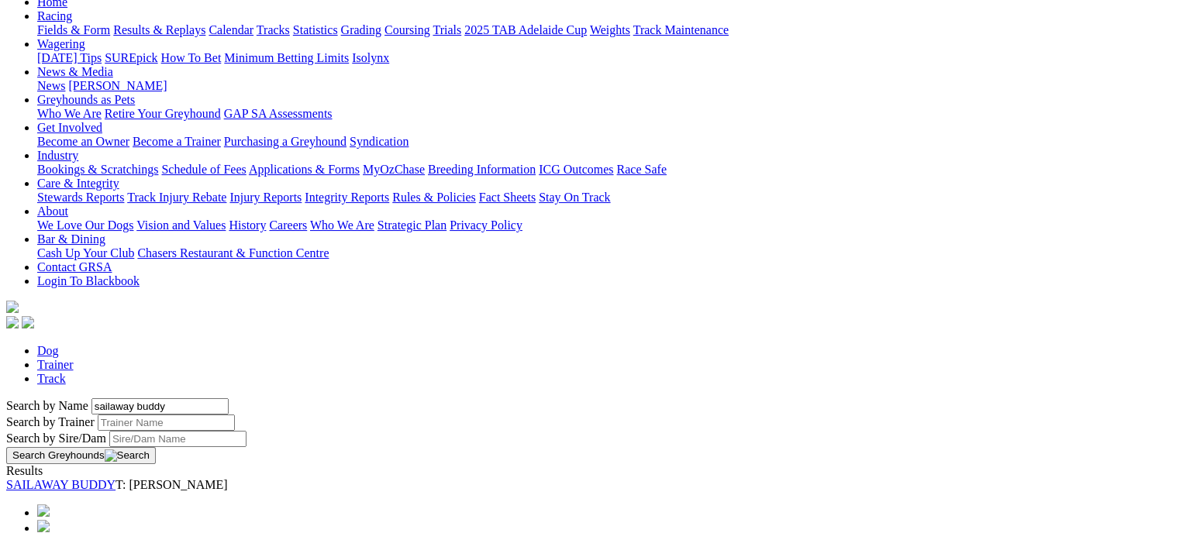
click at [115, 478] on link "SAILAWAY BUDDY" at bounding box center [60, 484] width 109 height 13
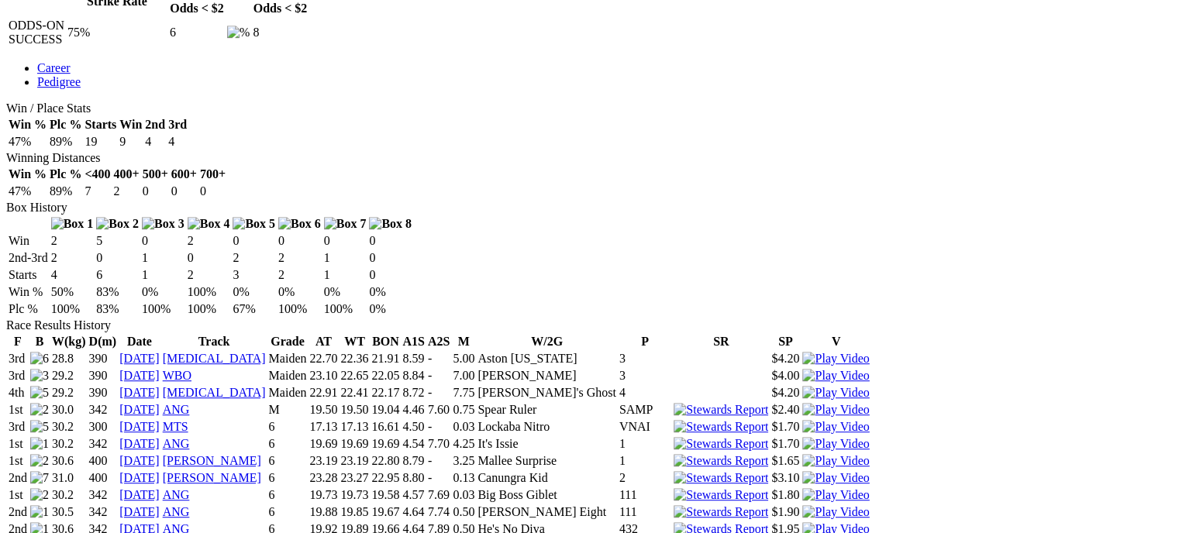
scroll to position [809, 0]
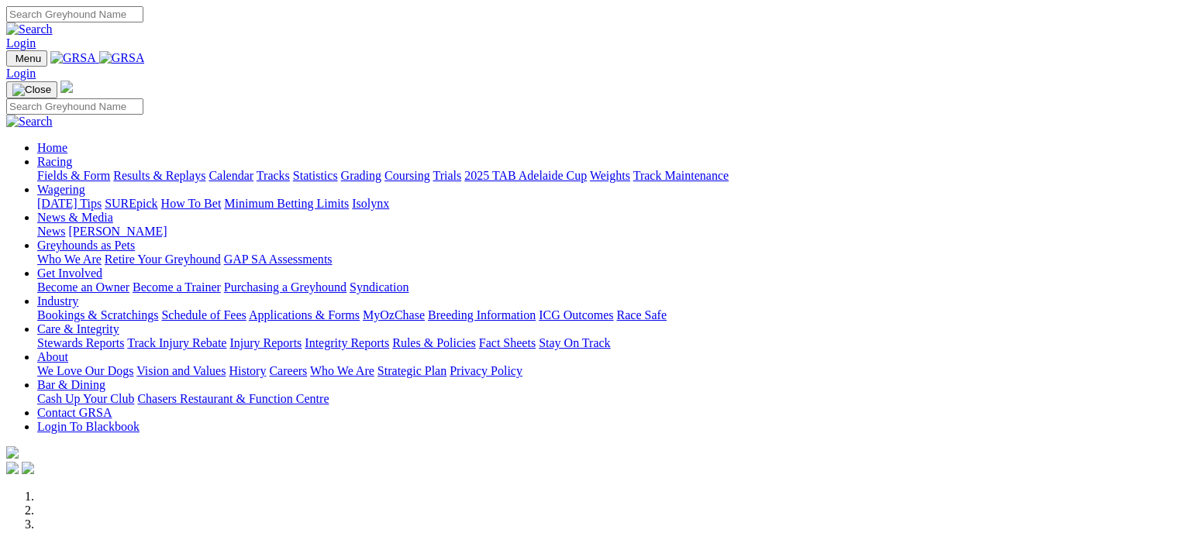
click at [78, 294] on link "Industry" at bounding box center [57, 300] width 41 height 13
click at [158, 308] on link "Bookings & Scratchings" at bounding box center [97, 314] width 121 height 13
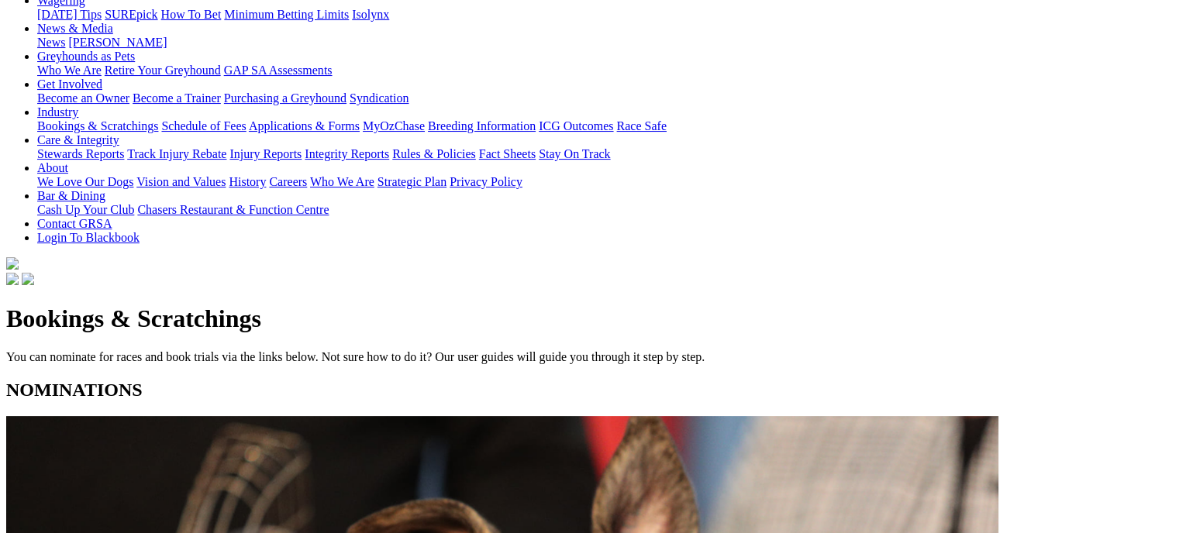
scroll to position [224, 0]
